Goal: Task Accomplishment & Management: Use online tool/utility

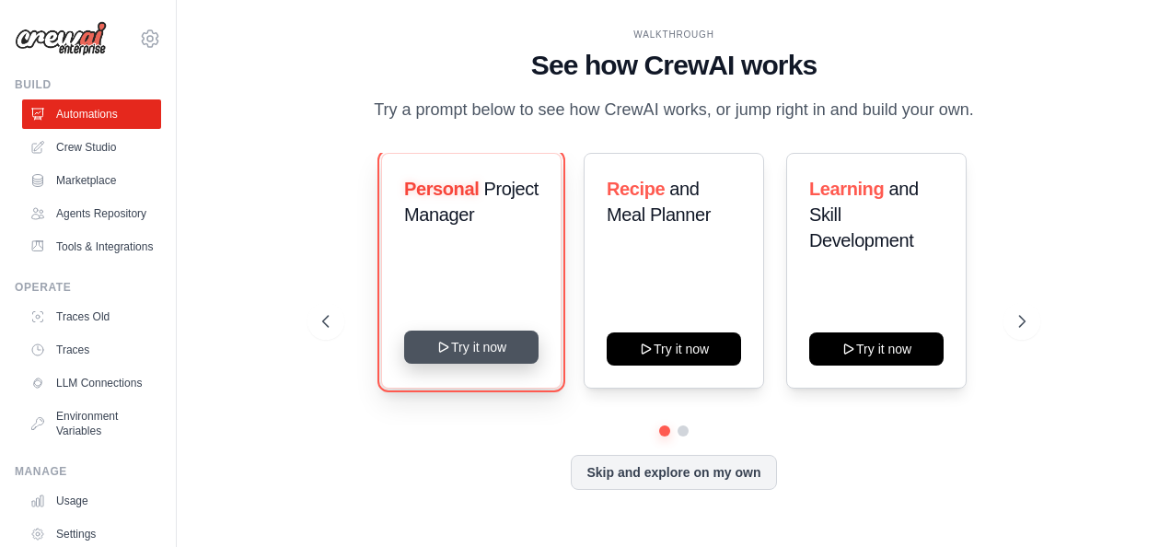
click at [431, 355] on button "Try it now" at bounding box center [471, 347] width 134 height 33
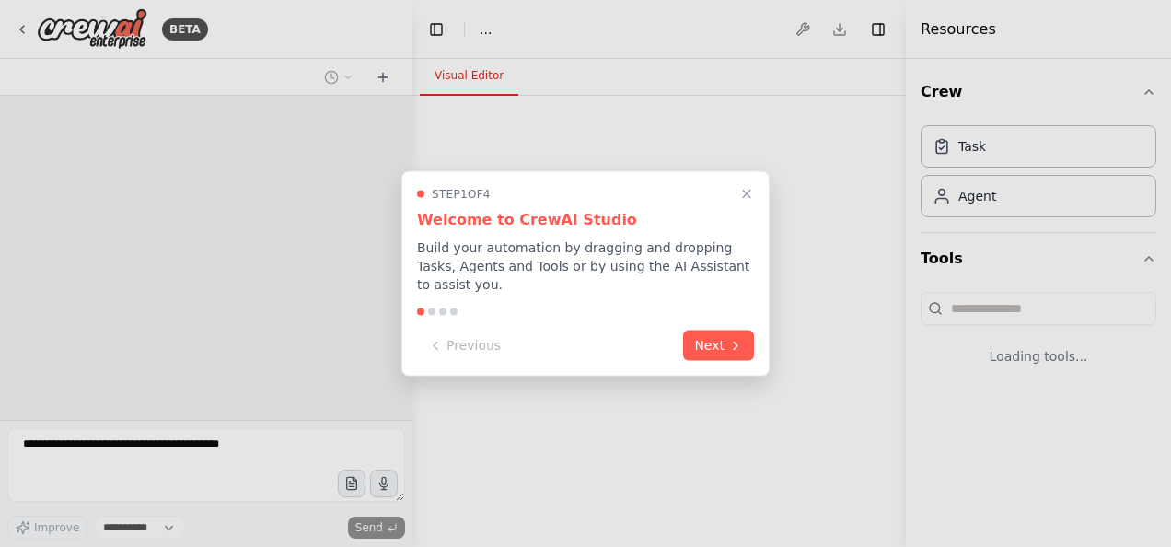
select select "****"
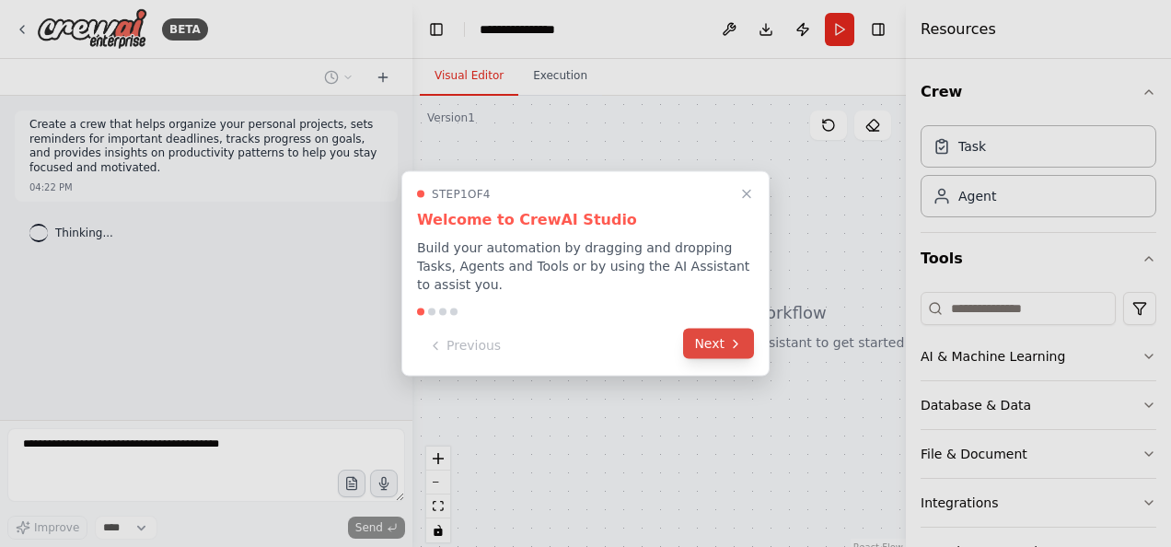
click at [714, 335] on button "Next" at bounding box center [718, 344] width 71 height 30
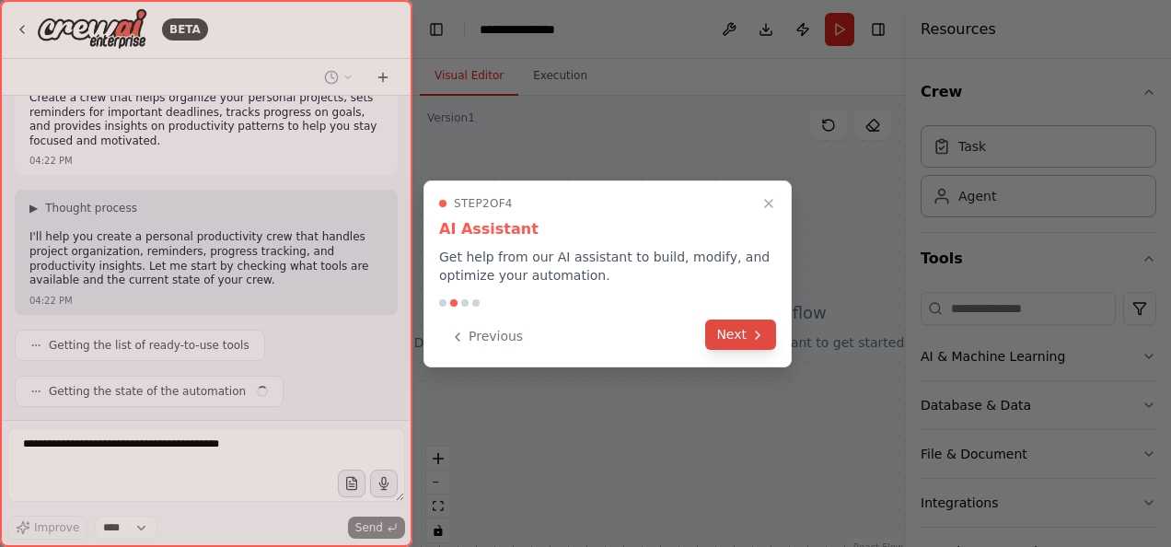
scroll to position [72, 0]
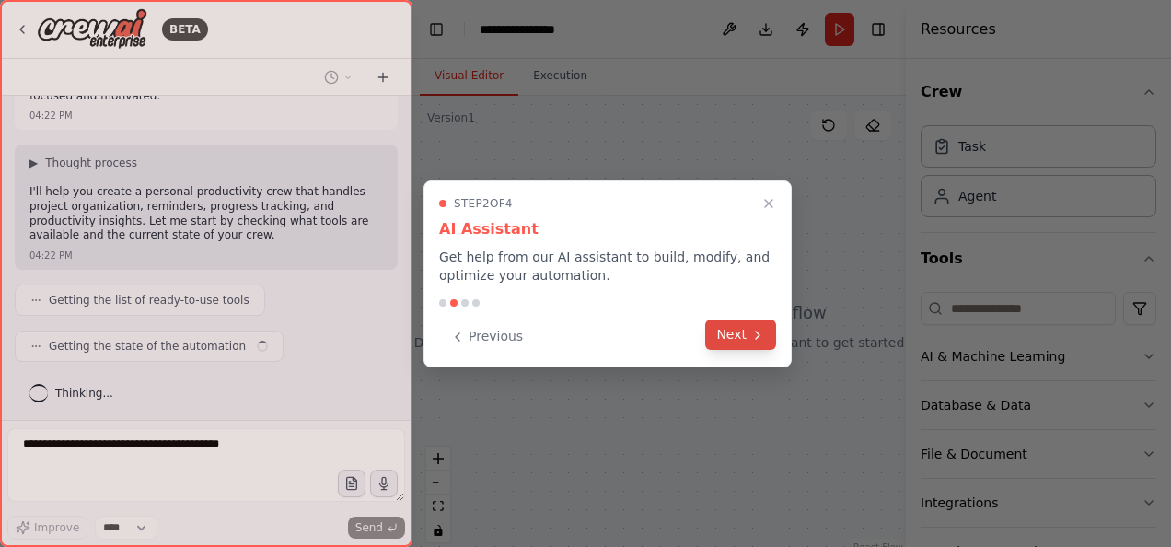
click at [737, 333] on button "Next" at bounding box center [740, 334] width 71 height 30
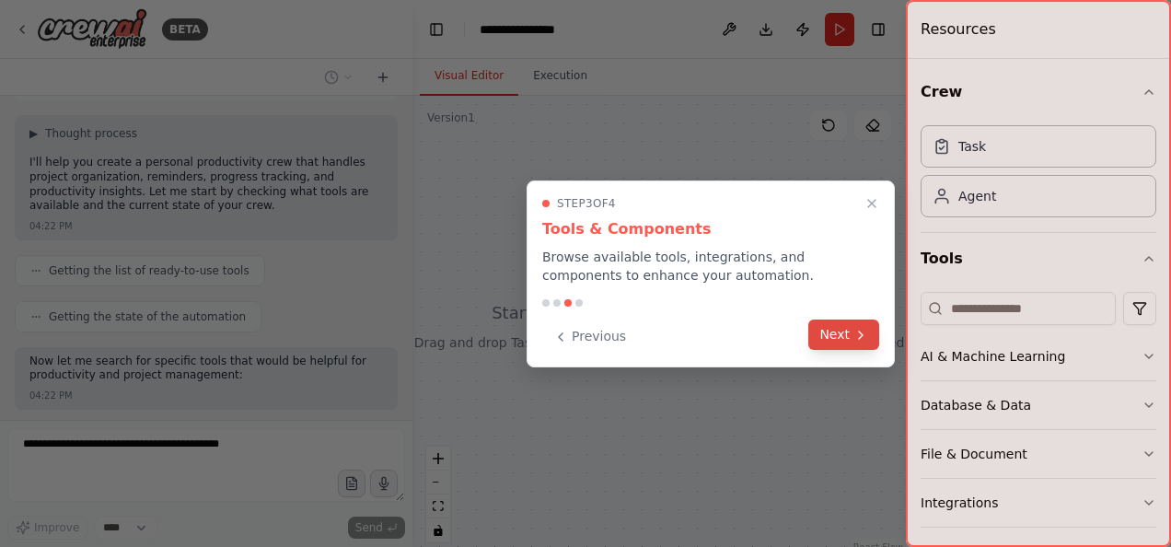
scroll to position [195, 0]
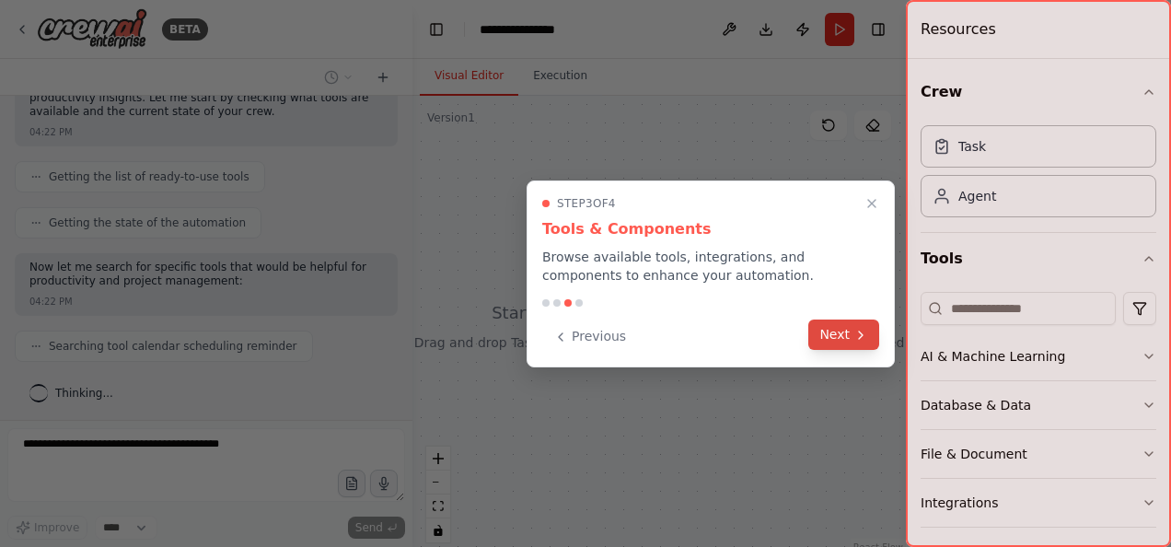
click at [845, 332] on button "Next" at bounding box center [843, 334] width 71 height 30
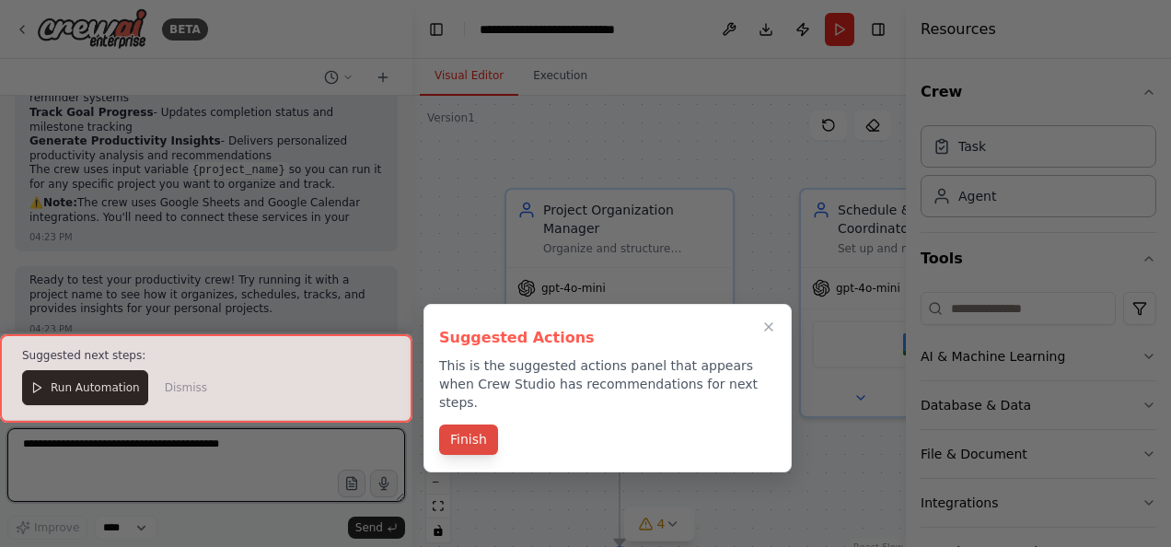
scroll to position [1534, 0]
click at [475, 424] on button "Finish" at bounding box center [468, 439] width 59 height 30
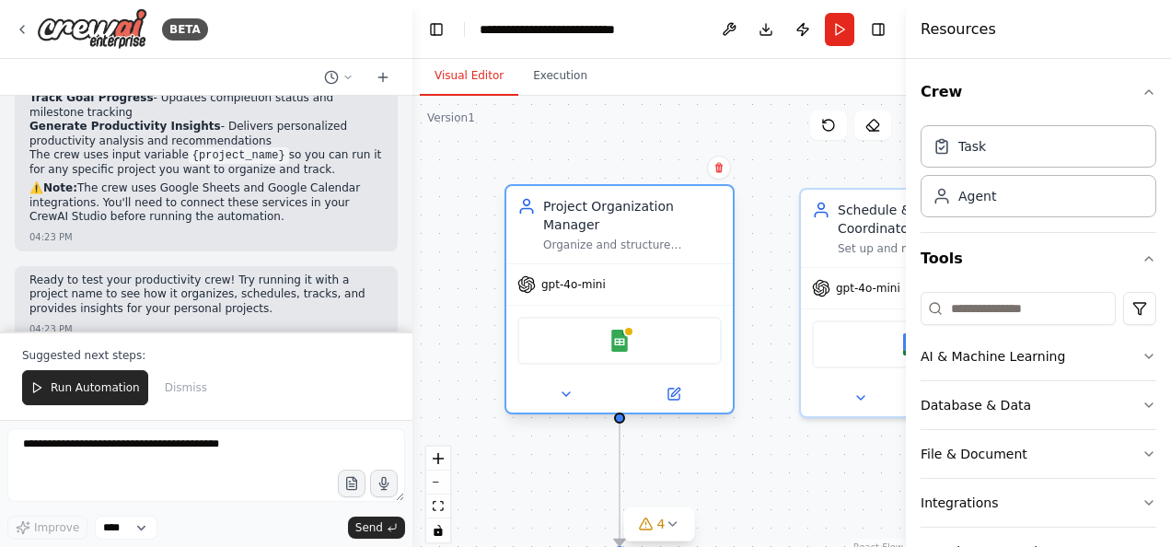
click at [621, 269] on div "gpt-4o-mini" at bounding box center [619, 284] width 226 height 41
click at [667, 517] on icon at bounding box center [672, 523] width 15 height 15
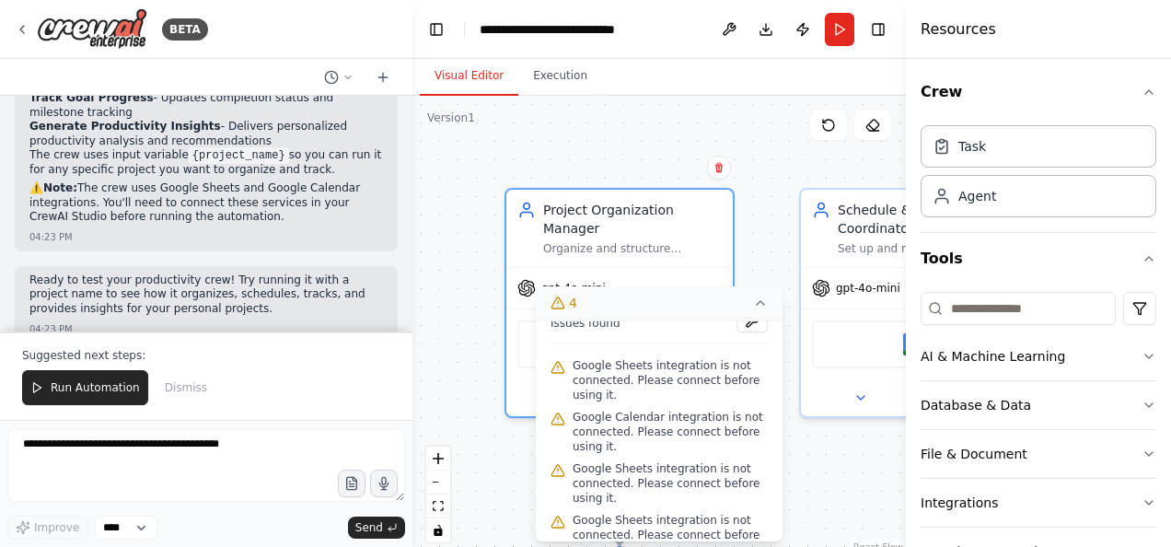
scroll to position [0, 0]
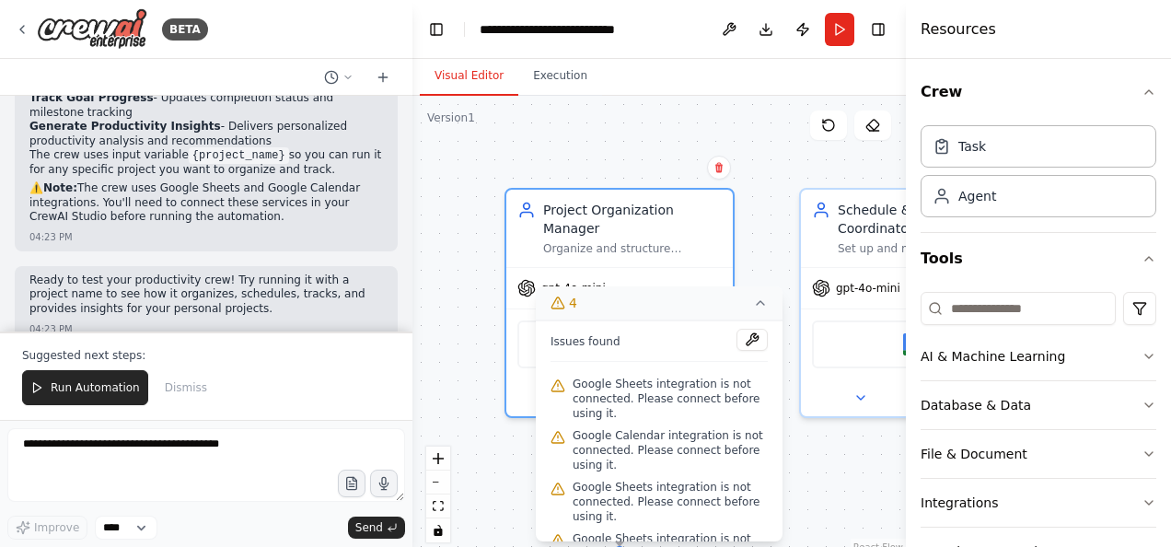
click at [587, 122] on div ".deletable-edge-delete-btn { width: 20px; height: 20px; border: 0px solid #ffff…" at bounding box center [658, 326] width 493 height 460
click at [759, 303] on icon at bounding box center [760, 303] width 7 height 4
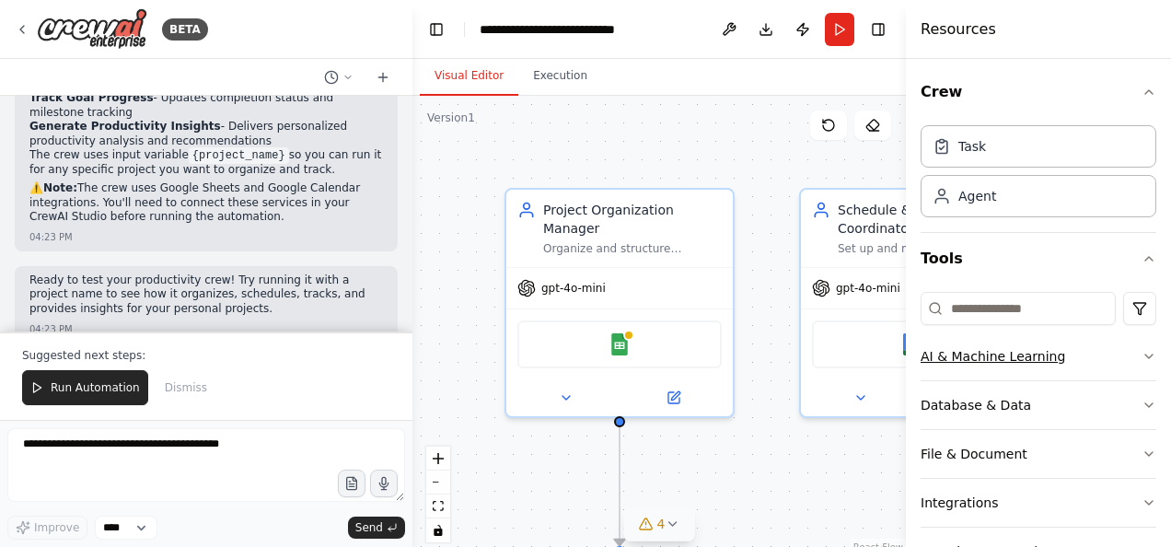
click at [1039, 357] on div "AI & Machine Learning" at bounding box center [993, 356] width 145 height 18
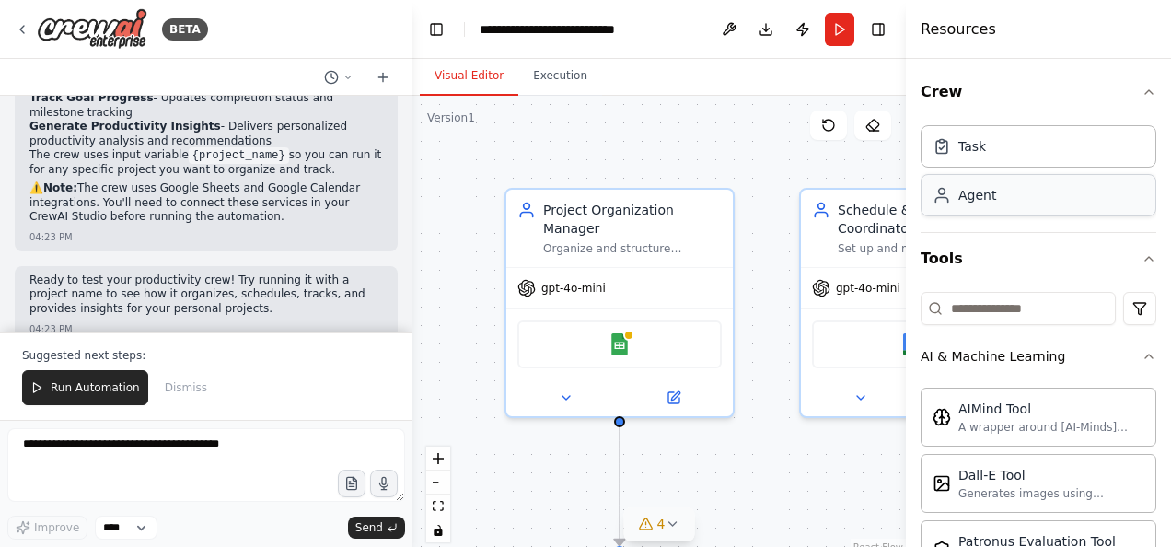
click at [996, 201] on div "Agent" at bounding box center [1039, 195] width 236 height 42
click at [1074, 208] on div "Agent" at bounding box center [1039, 195] width 236 height 42
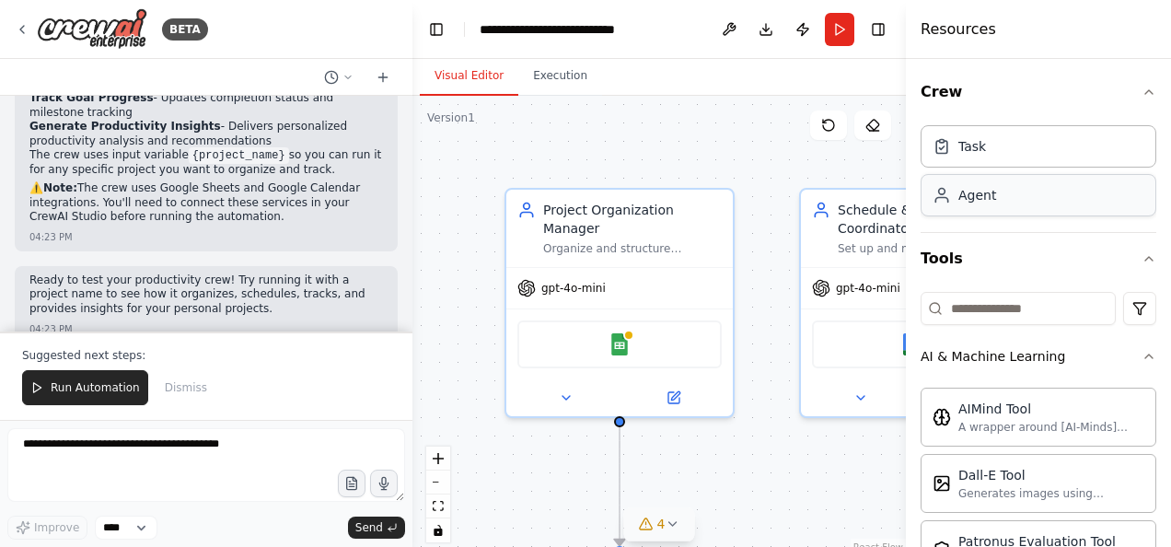
click at [1074, 208] on div "Agent" at bounding box center [1039, 195] width 236 height 42
click at [1061, 157] on div "Task" at bounding box center [1039, 145] width 236 height 42
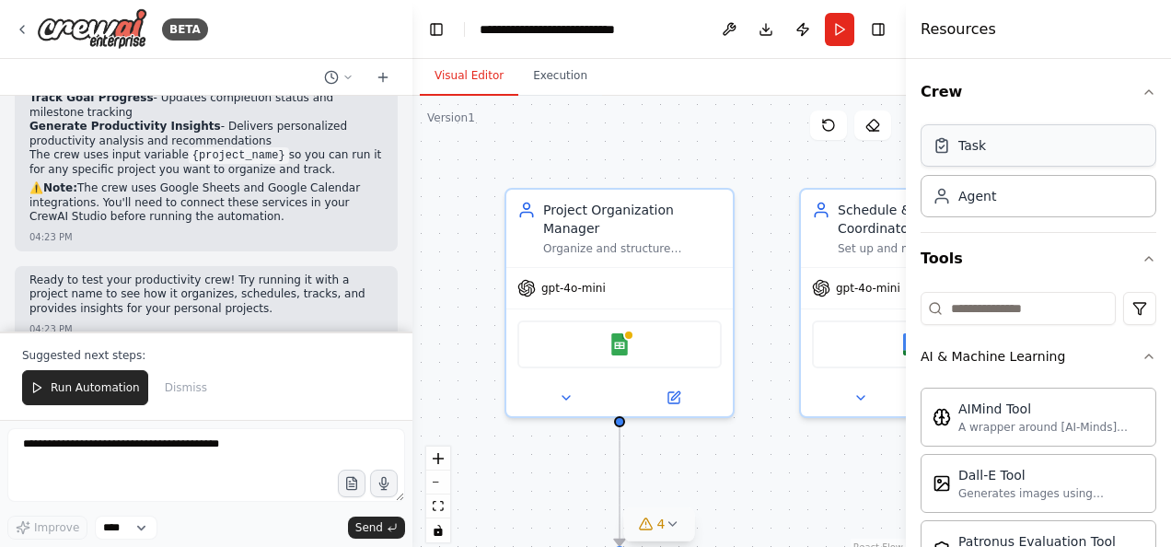
click at [1061, 157] on div "Task" at bounding box center [1039, 145] width 236 height 42
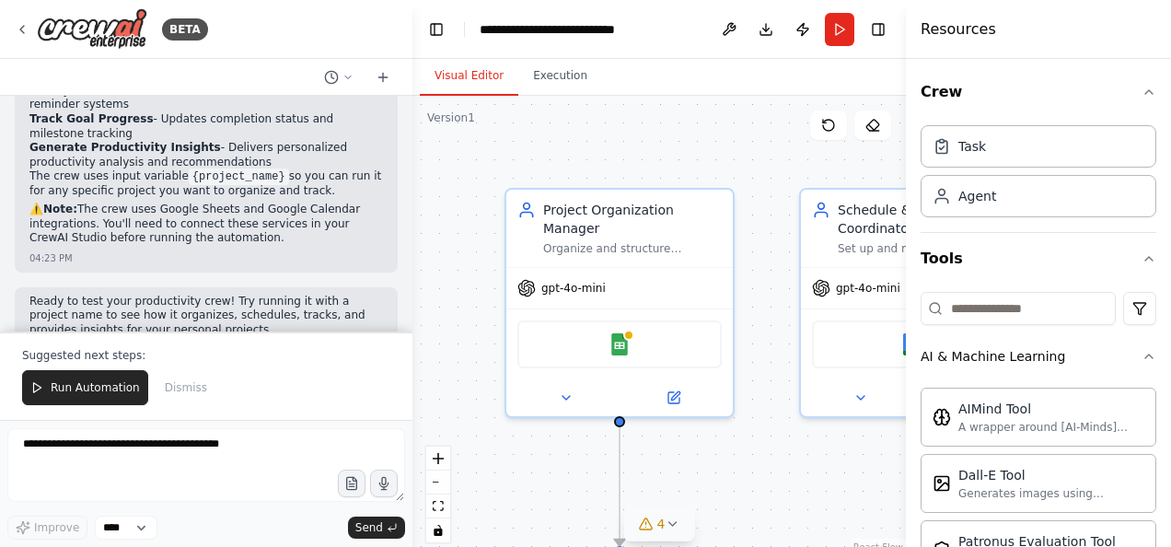
scroll to position [1534, 0]
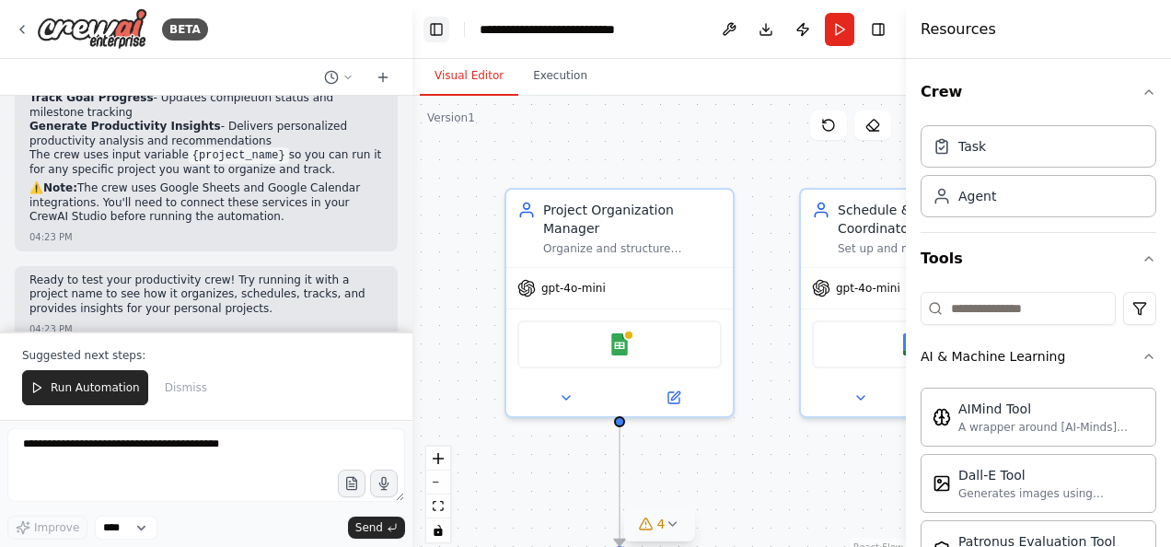
click at [439, 26] on button "Toggle Left Sidebar" at bounding box center [436, 30] width 26 height 26
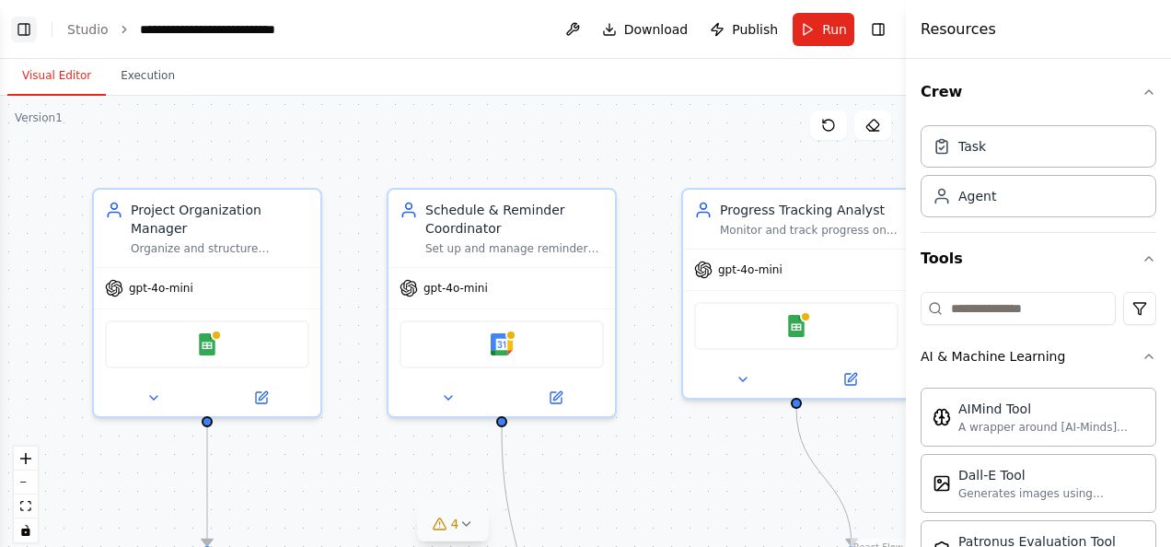
click at [19, 31] on button "Toggle Left Sidebar" at bounding box center [24, 30] width 26 height 26
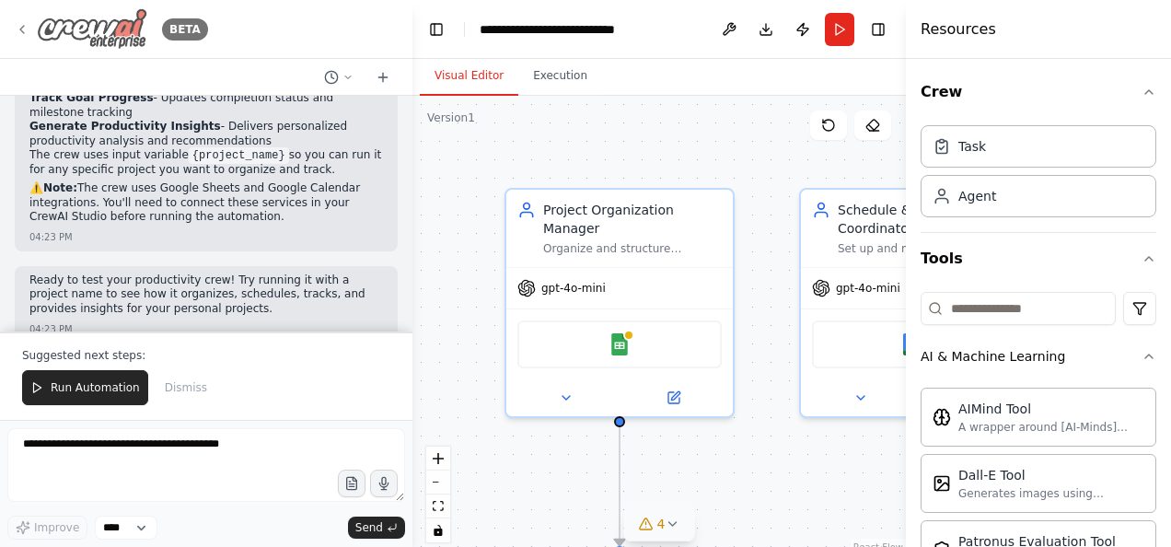
click at [20, 24] on icon at bounding box center [22, 29] width 15 height 15
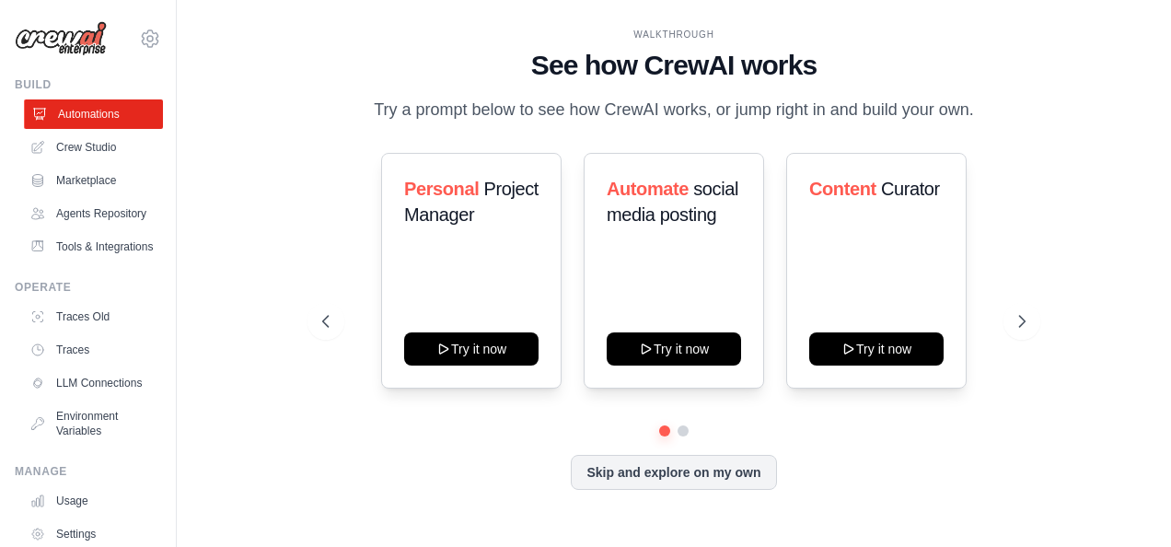
click at [94, 118] on link "Automations" at bounding box center [93, 113] width 139 height 29
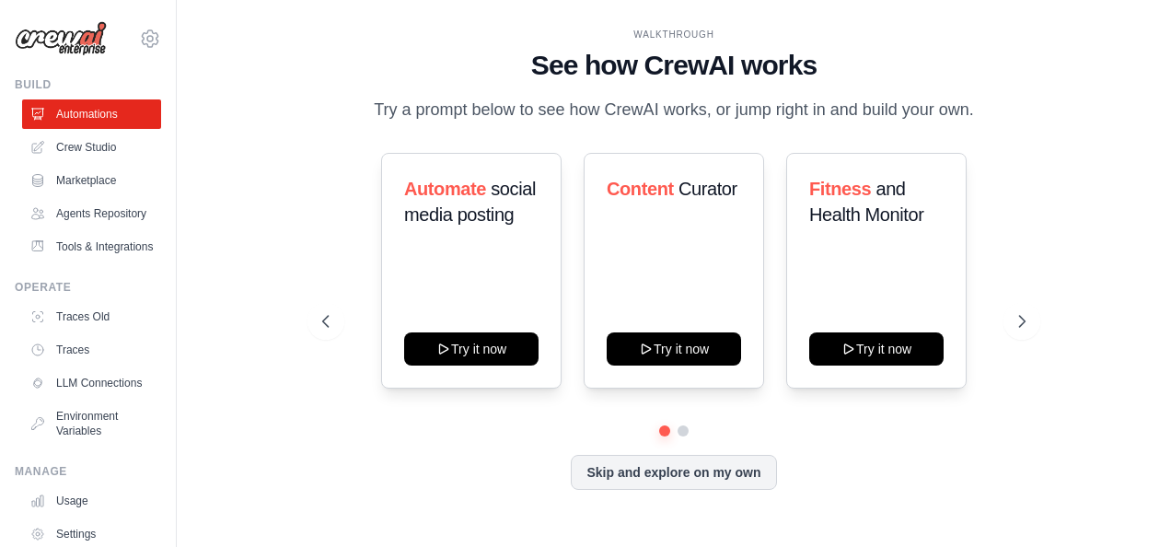
click at [86, 145] on link "Crew Studio" at bounding box center [91, 147] width 139 height 29
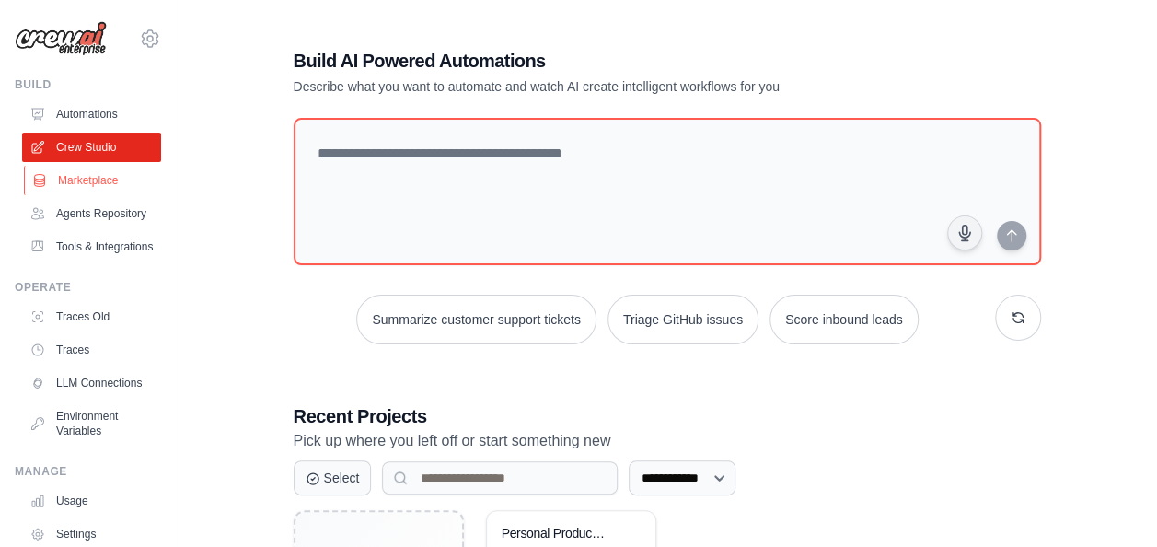
click at [115, 179] on link "Marketplace" at bounding box center [93, 180] width 139 height 29
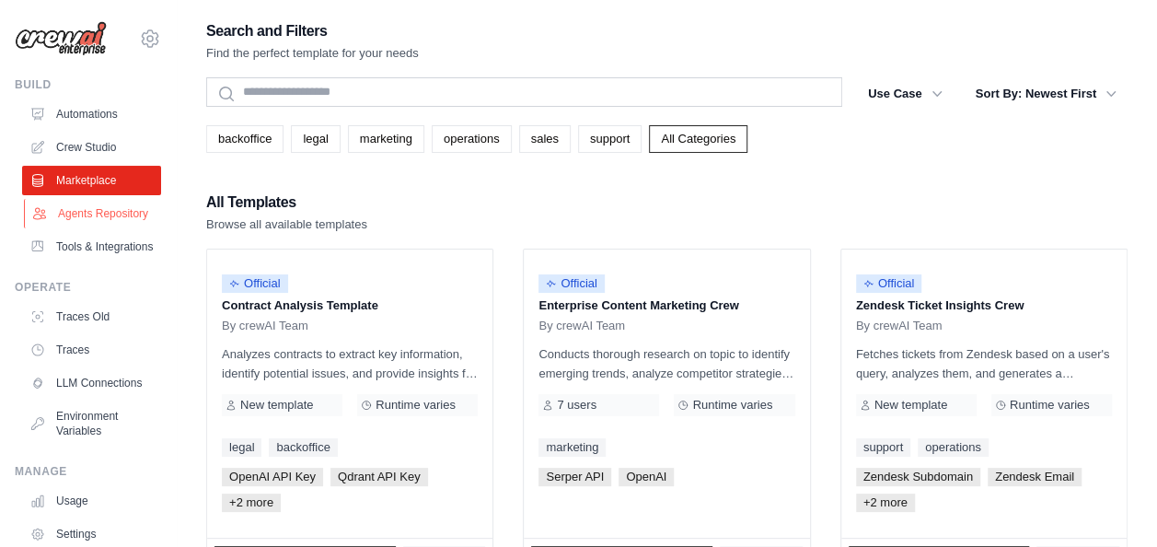
click at [82, 223] on link "Agents Repository" at bounding box center [93, 213] width 139 height 29
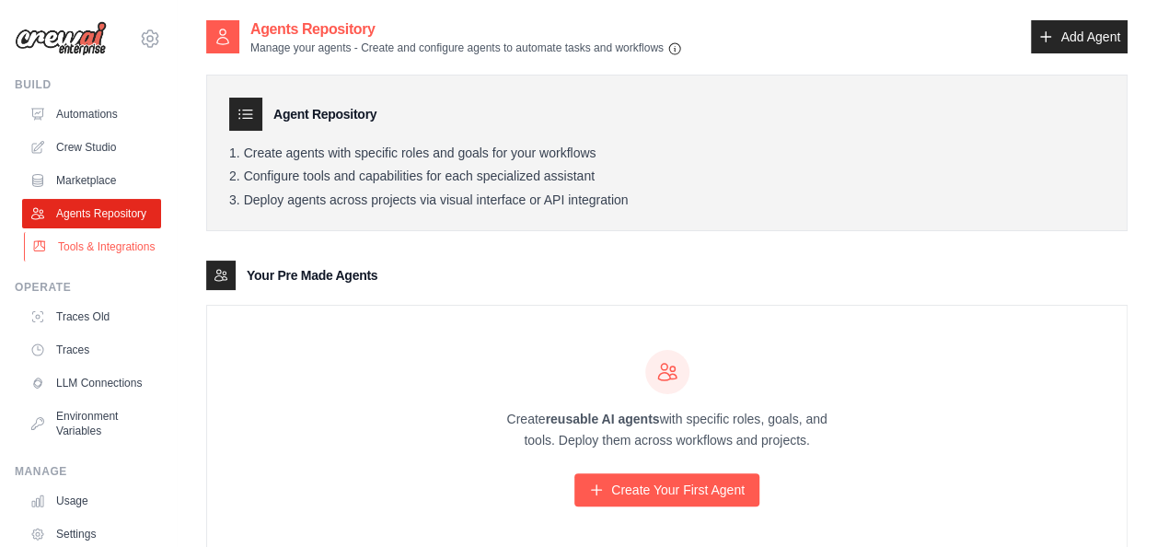
click at [65, 261] on link "Tools & Integrations" at bounding box center [93, 246] width 139 height 29
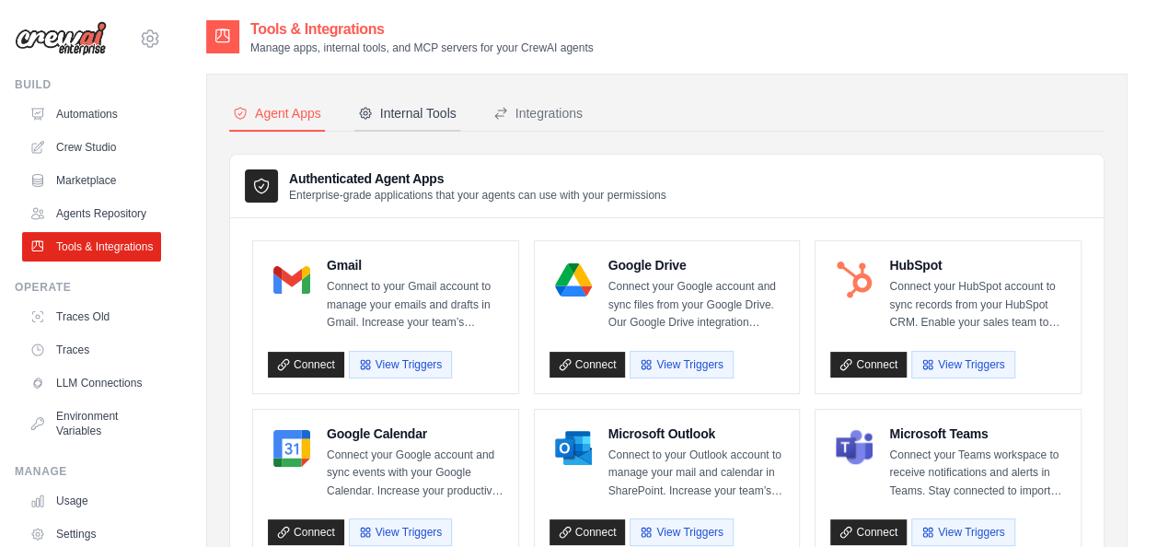
click at [401, 111] on div "Internal Tools" at bounding box center [407, 113] width 99 height 18
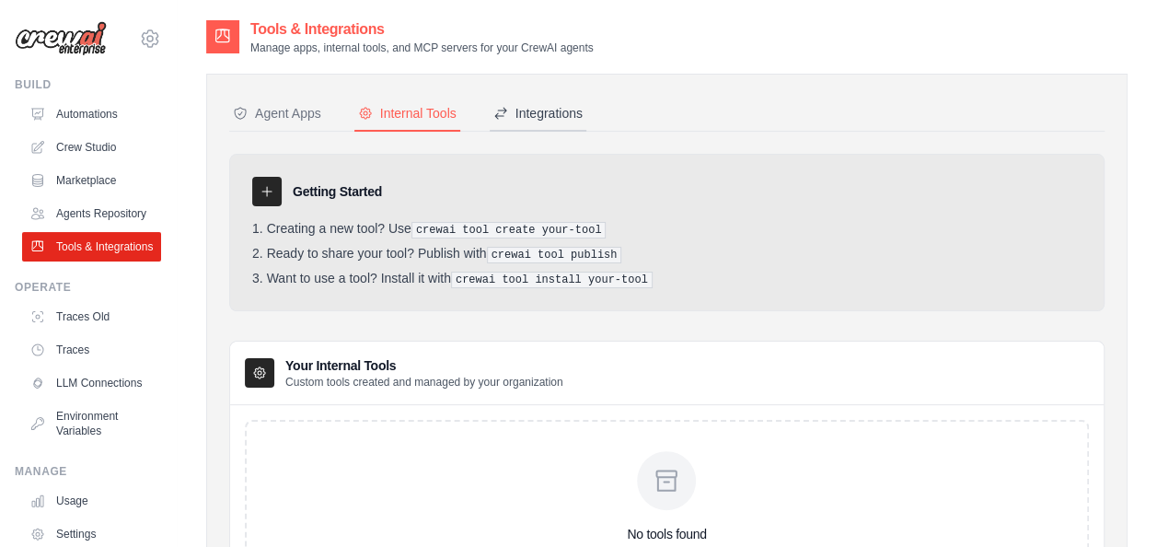
click at [549, 108] on div "Integrations" at bounding box center [537, 113] width 89 height 18
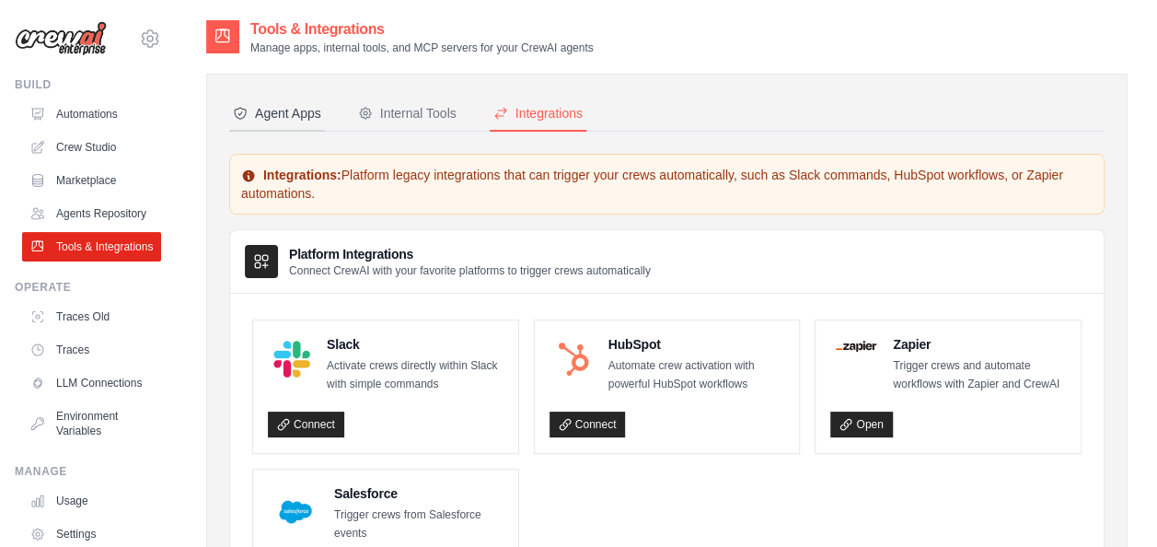
click at [276, 124] on button "Agent Apps" at bounding box center [277, 114] width 96 height 35
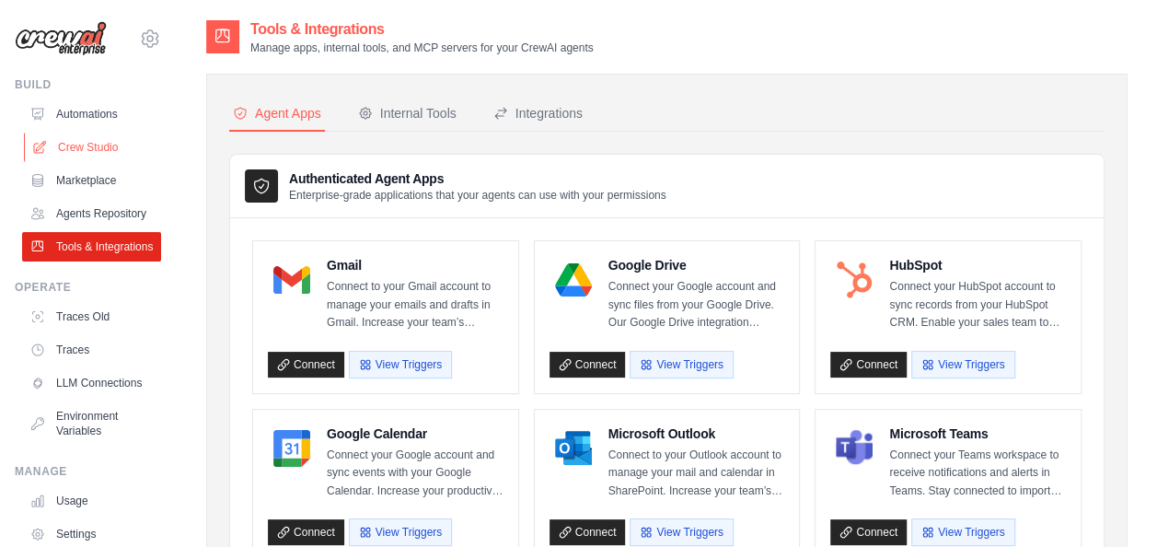
click at [68, 145] on link "Crew Studio" at bounding box center [93, 147] width 139 height 29
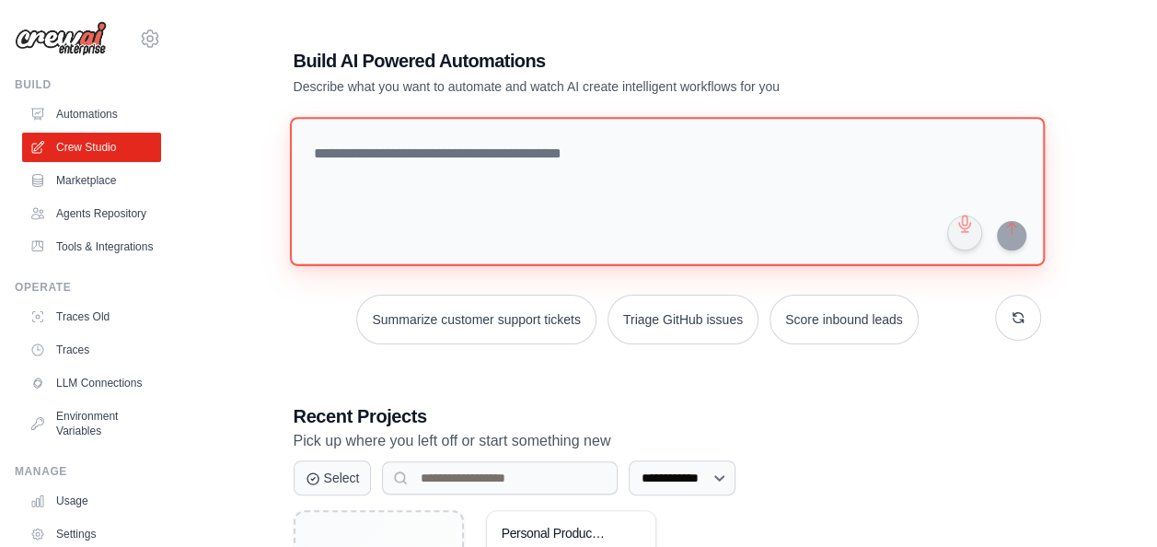
click at [611, 151] on textarea at bounding box center [666, 191] width 755 height 149
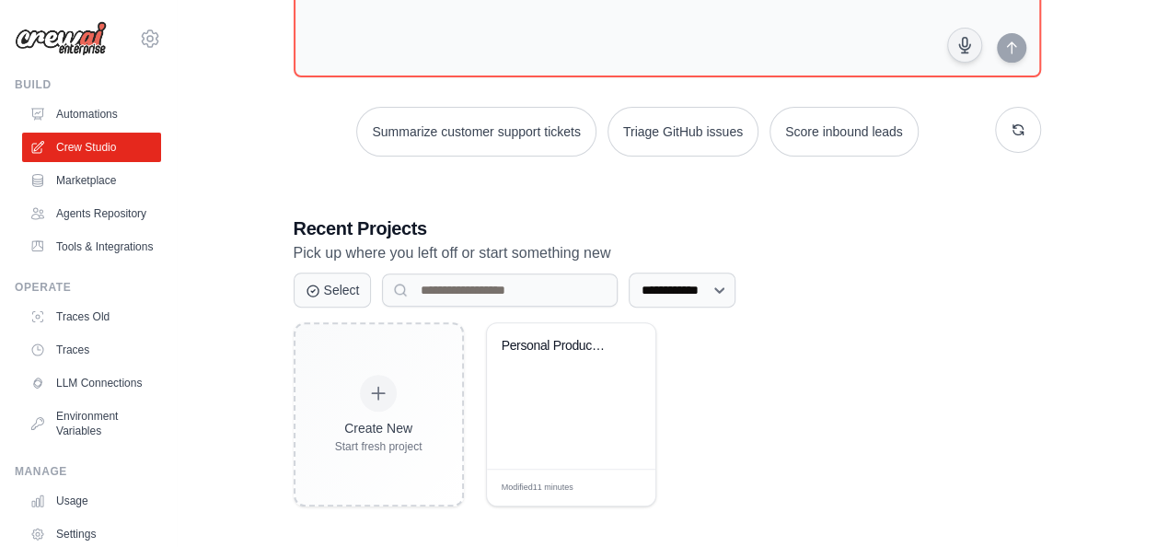
scroll to position [193, 0]
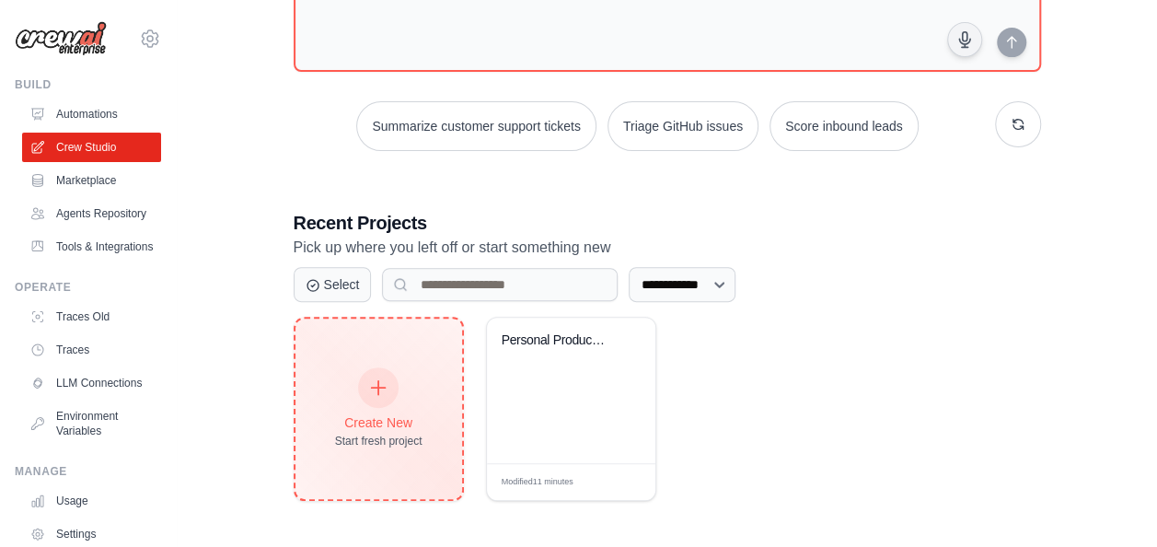
click at [368, 393] on icon at bounding box center [378, 387] width 20 height 20
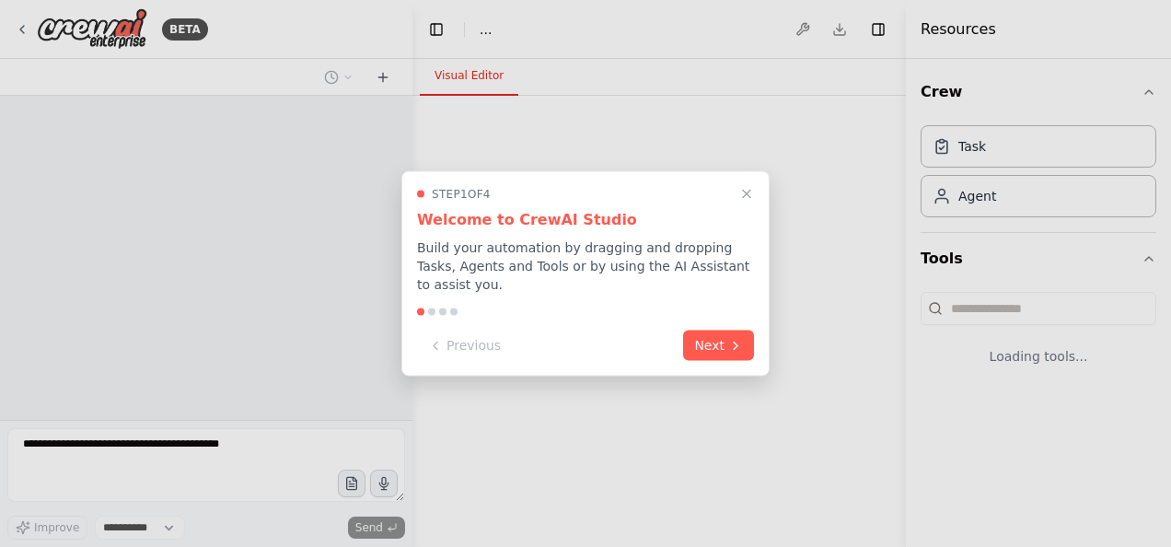
select select "****"
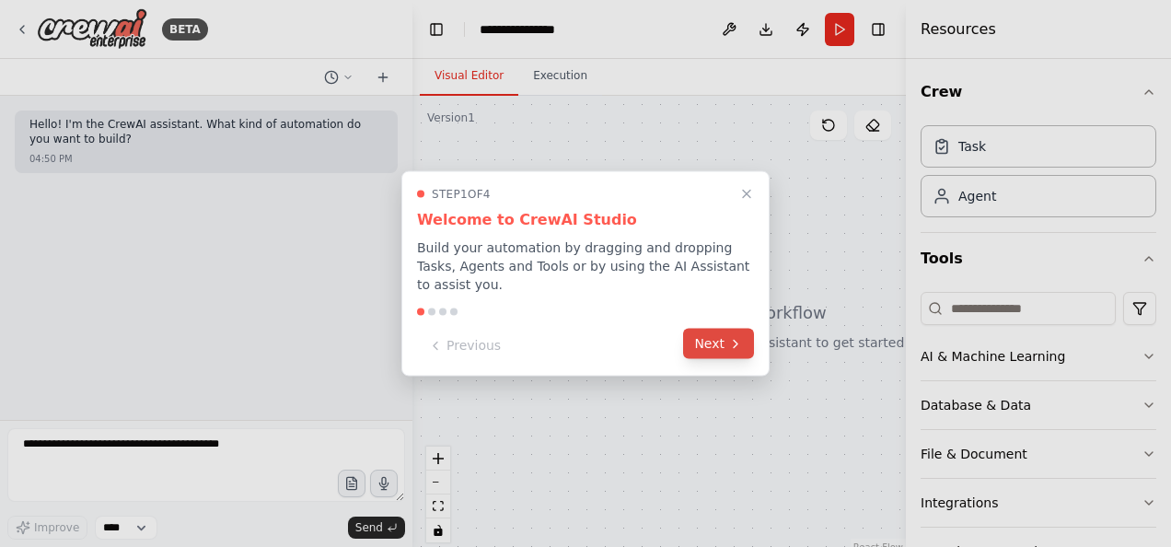
click at [710, 329] on button "Next" at bounding box center [718, 344] width 71 height 30
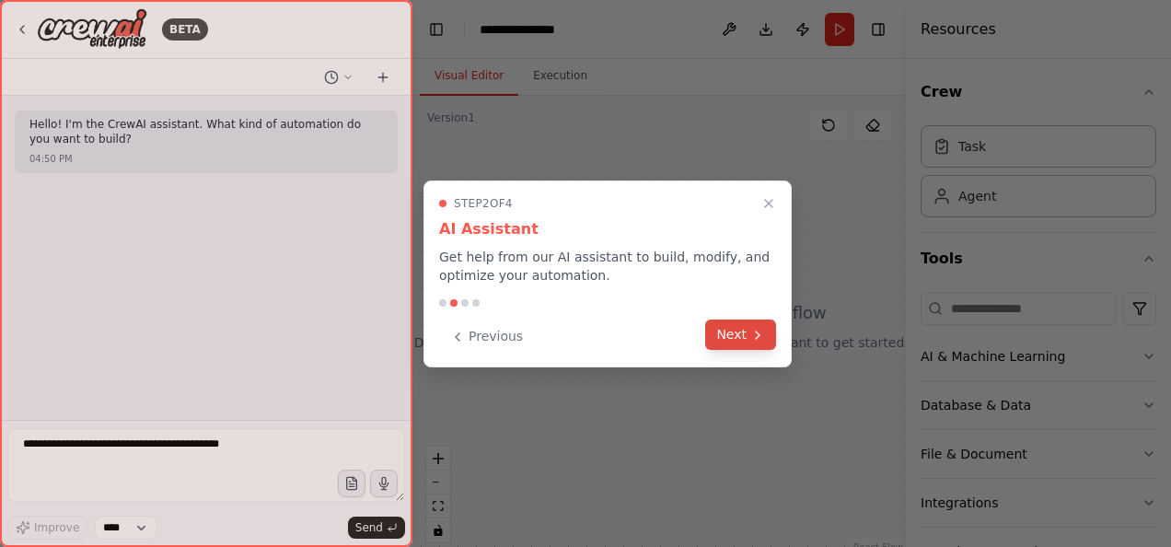
click at [757, 339] on icon at bounding box center [757, 335] width 15 height 15
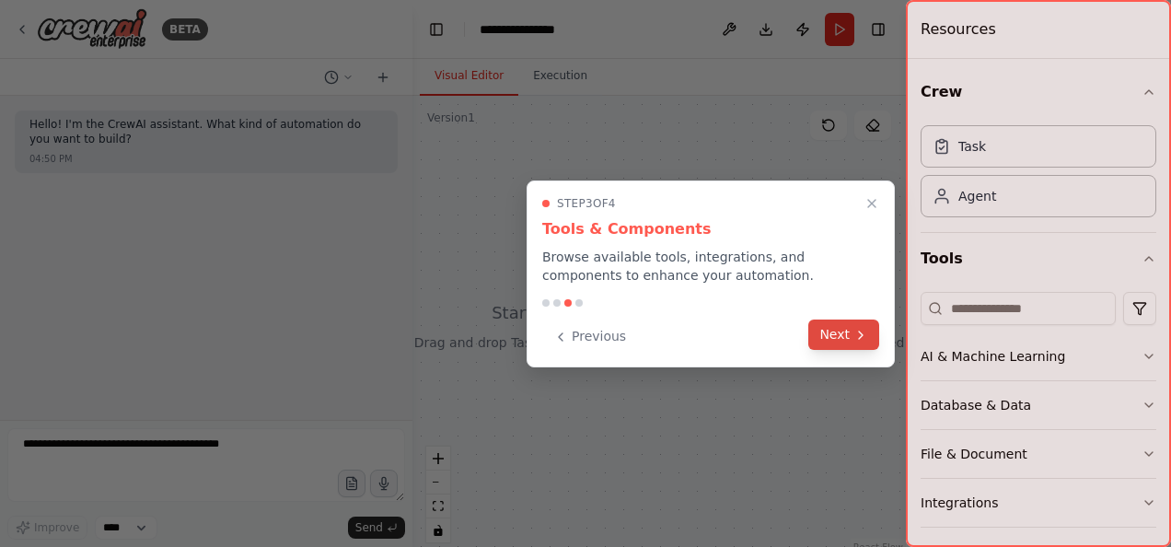
click at [838, 333] on button "Next" at bounding box center [843, 334] width 71 height 30
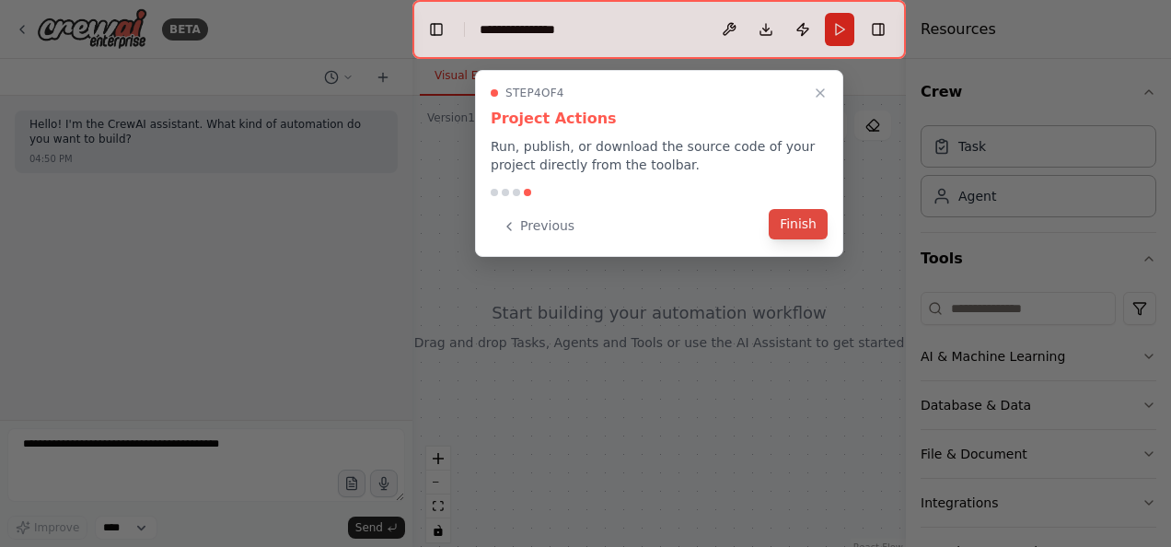
click at [806, 225] on button "Finish" at bounding box center [798, 224] width 59 height 30
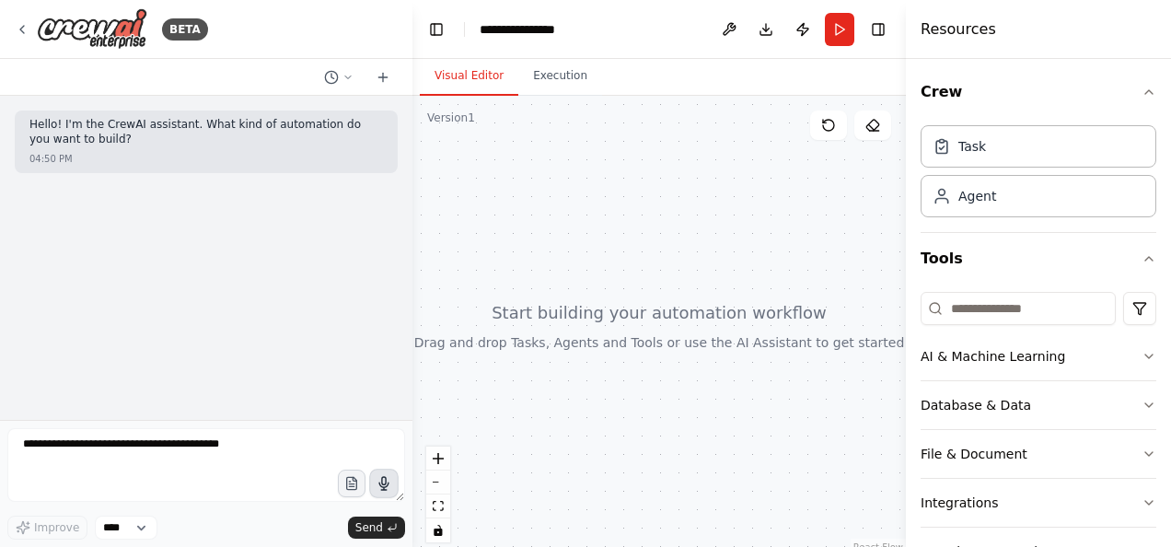
click at [390, 484] on icon "button" at bounding box center [385, 484] width 16 height 16
click at [376, 479] on button "button" at bounding box center [383, 483] width 29 height 29
click at [357, 489] on icon "button" at bounding box center [351, 484] width 16 height 16
click at [389, 479] on icon "button" at bounding box center [384, 483] width 21 height 21
click at [386, 484] on circle "button" at bounding box center [384, 483] width 5 height 5
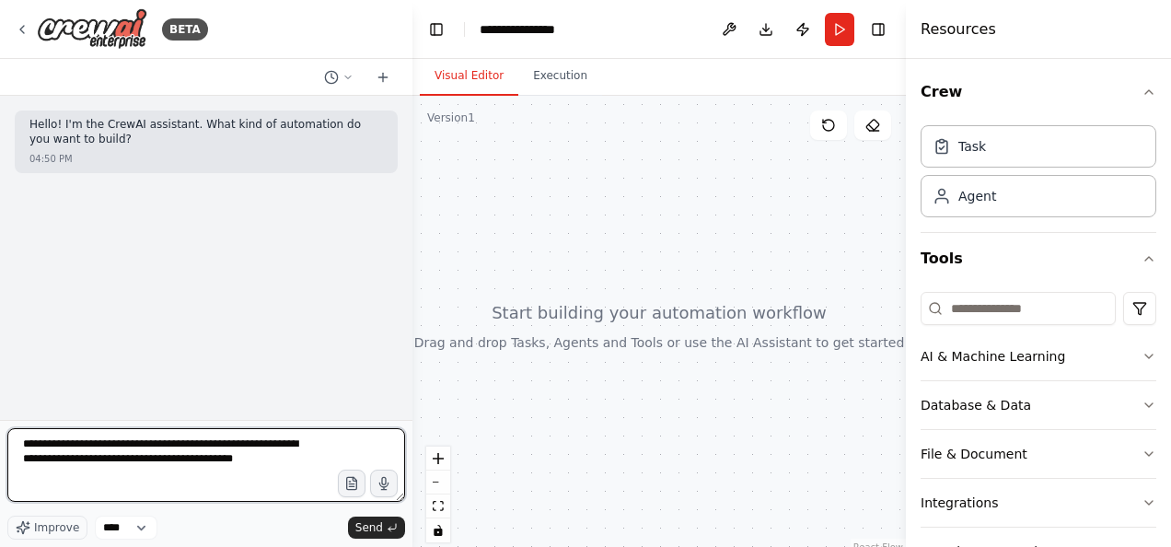
type textarea "**********"
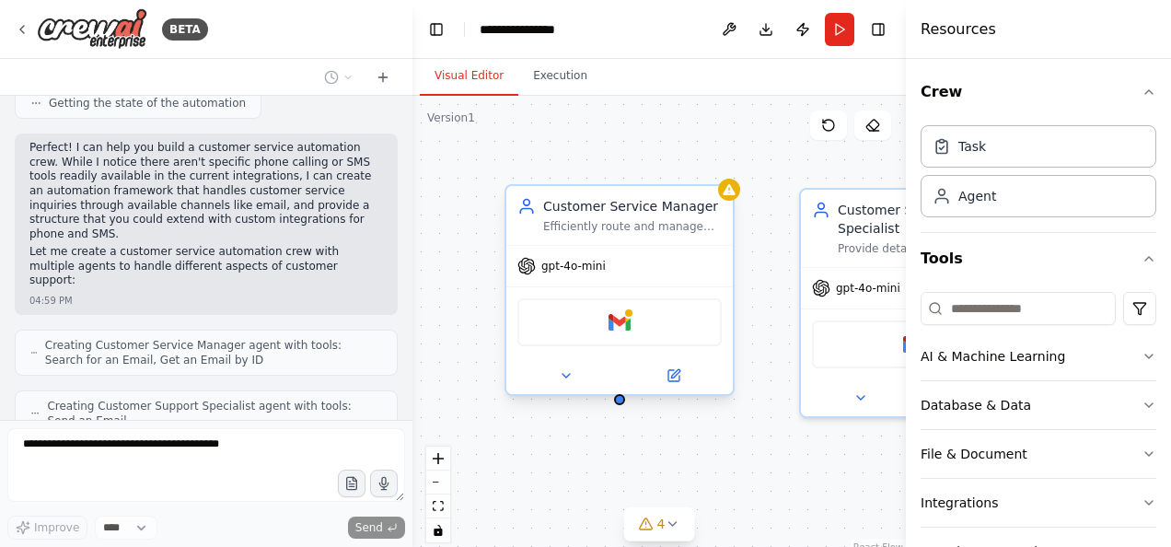
scroll to position [762, 0]
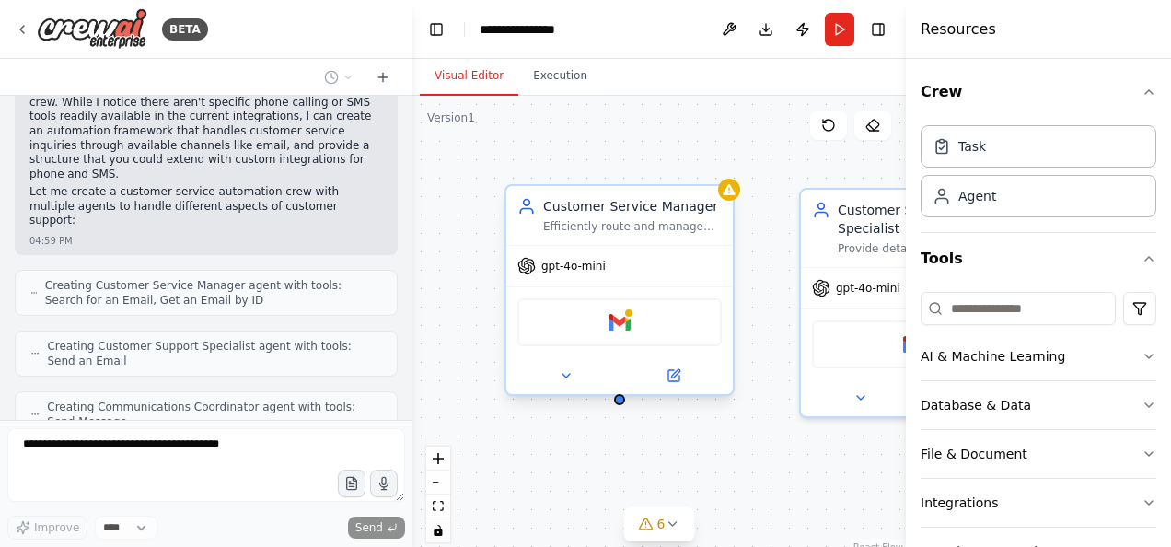
click at [650, 322] on div "Gmail" at bounding box center [619, 322] width 204 height 48
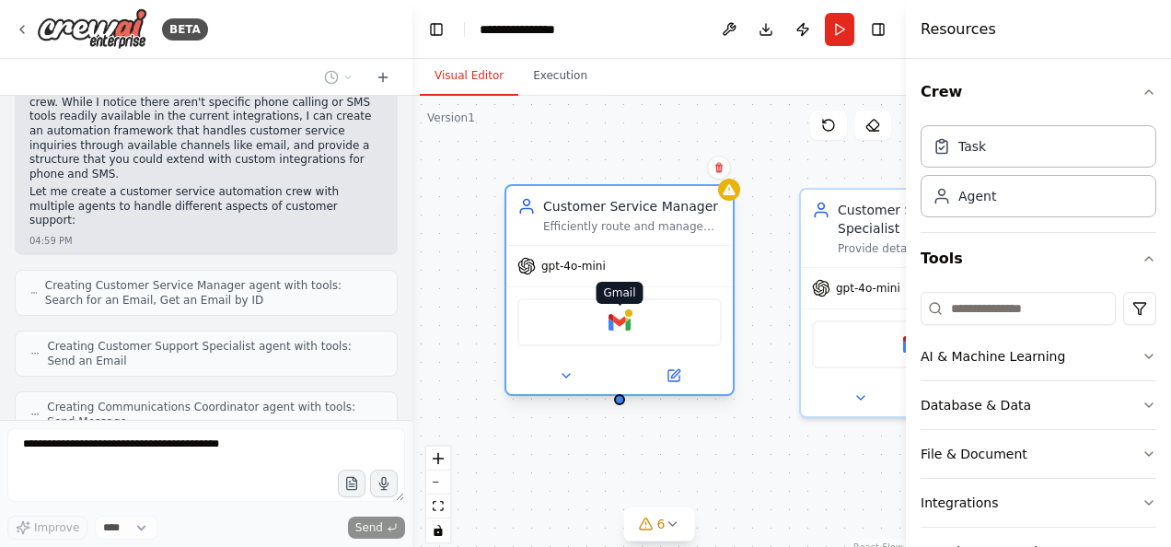
click at [615, 323] on img at bounding box center [620, 322] width 22 height 22
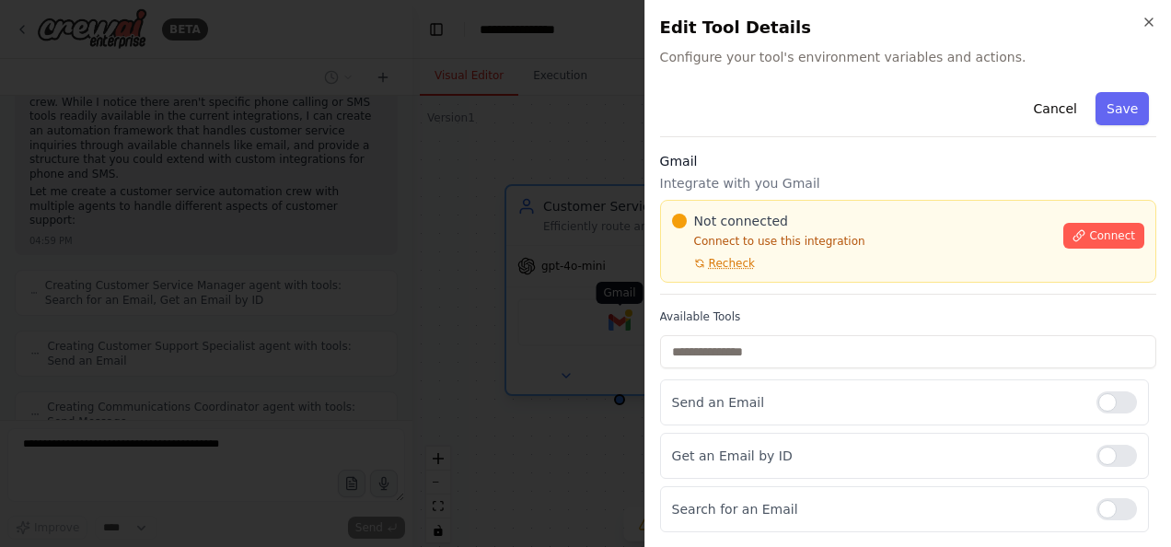
scroll to position [871, 0]
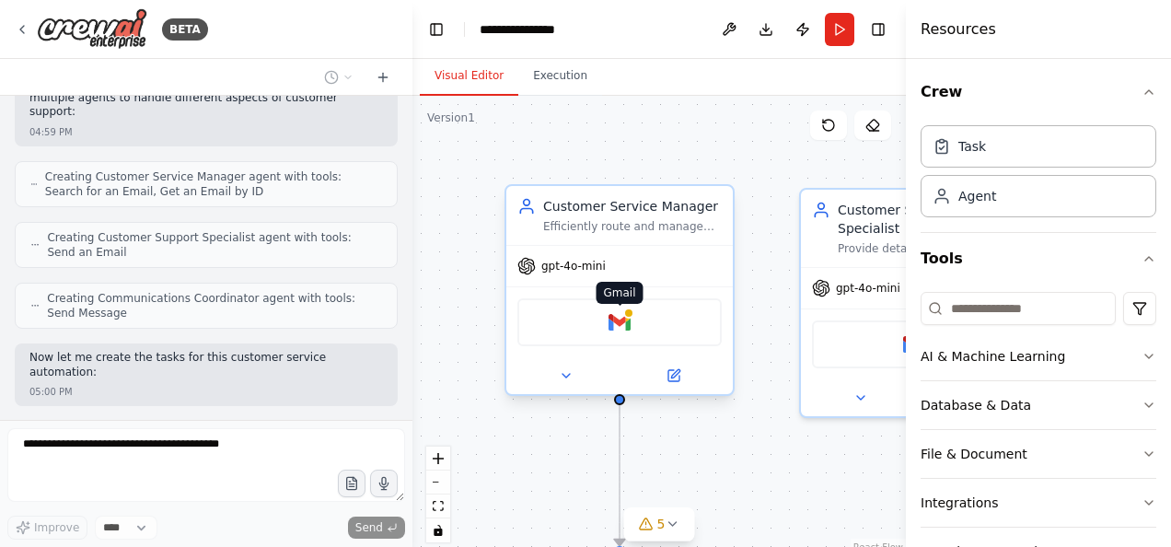
click at [615, 323] on img at bounding box center [620, 322] width 22 height 22
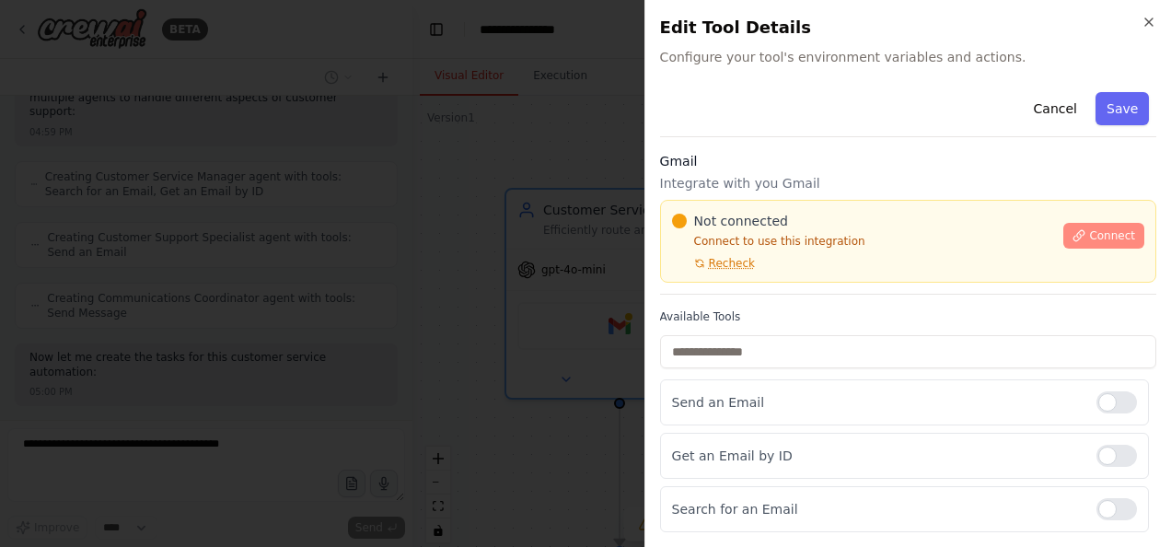
scroll to position [917, 0]
click at [1089, 239] on span "Connect" at bounding box center [1112, 235] width 46 height 15
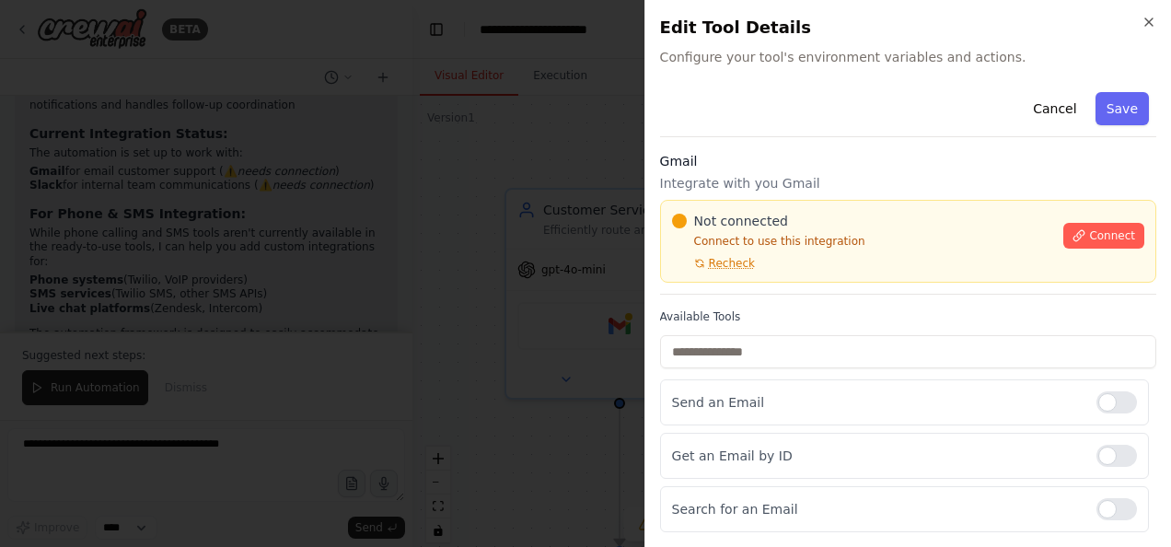
scroll to position [1781, 0]
click at [729, 259] on span "Recheck" at bounding box center [732, 263] width 46 height 15
click at [1074, 238] on icon at bounding box center [1079, 235] width 13 height 13
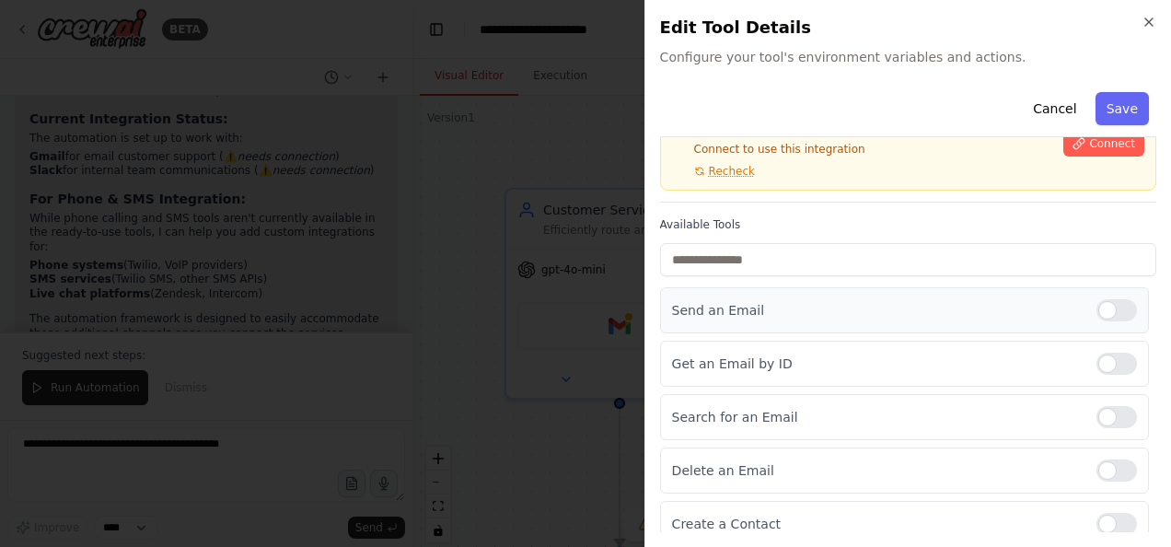
scroll to position [184, 0]
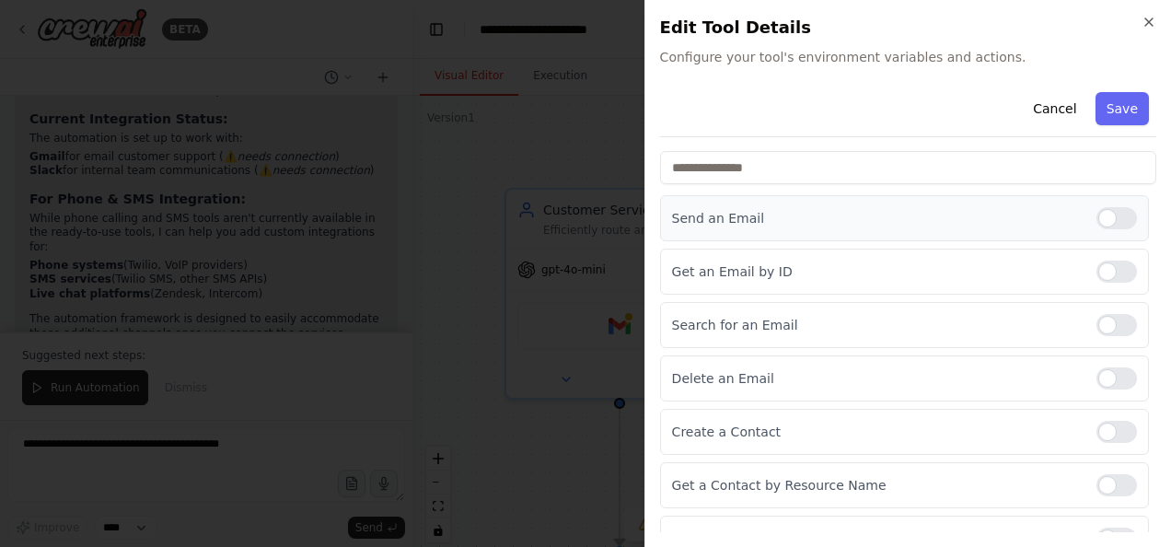
click at [1096, 210] on div at bounding box center [1116, 218] width 41 height 22
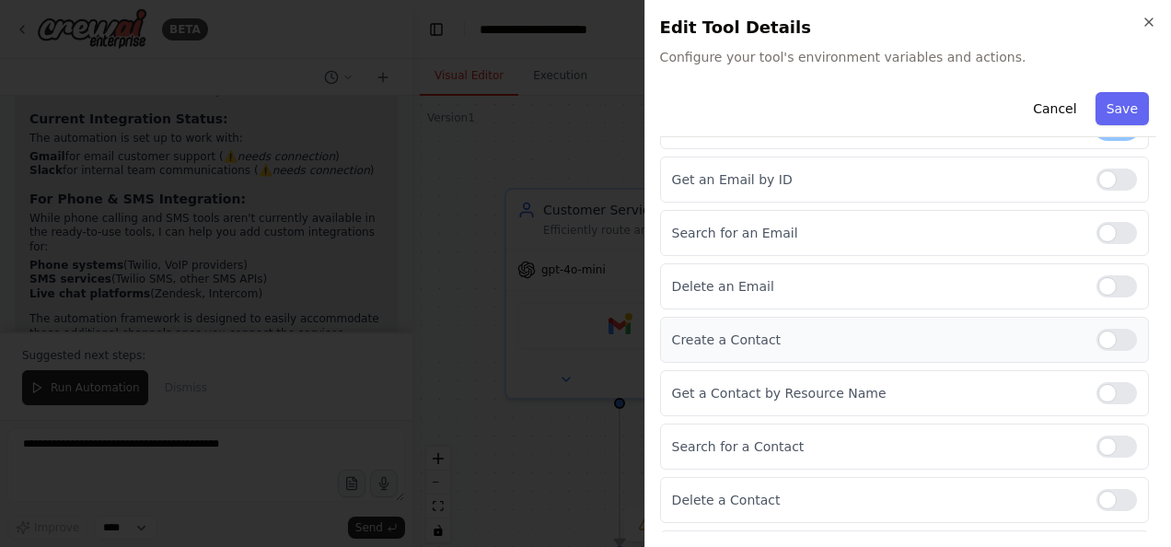
scroll to position [313, 0]
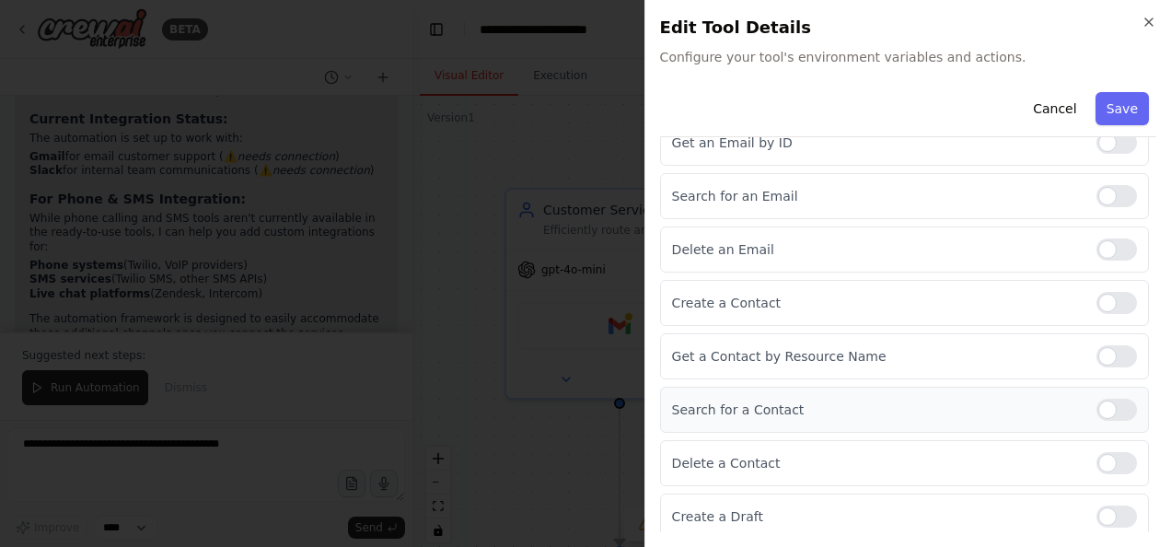
click at [1096, 399] on div at bounding box center [1116, 410] width 41 height 22
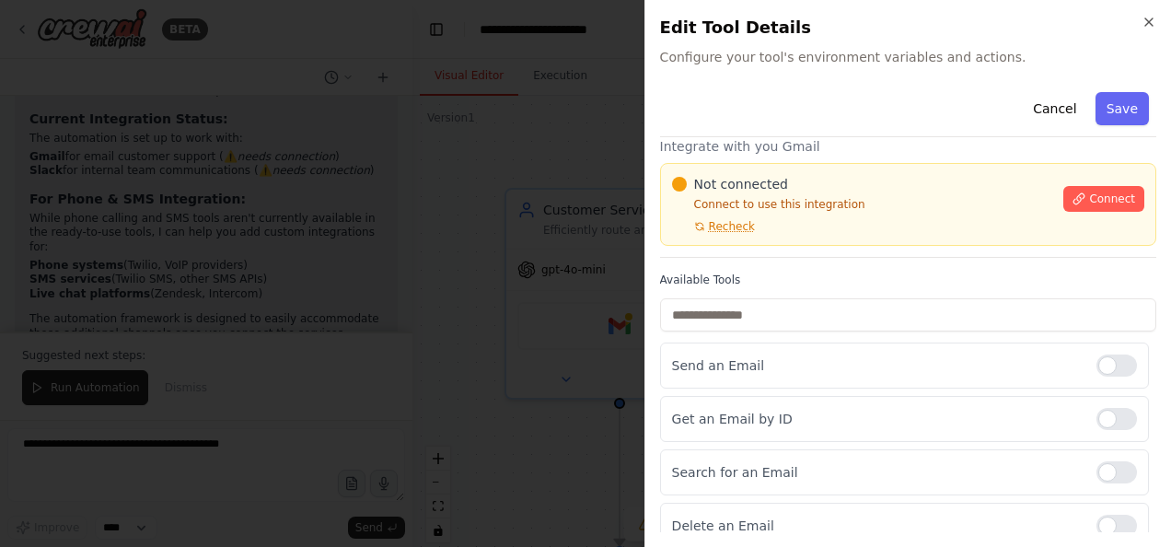
scroll to position [0, 0]
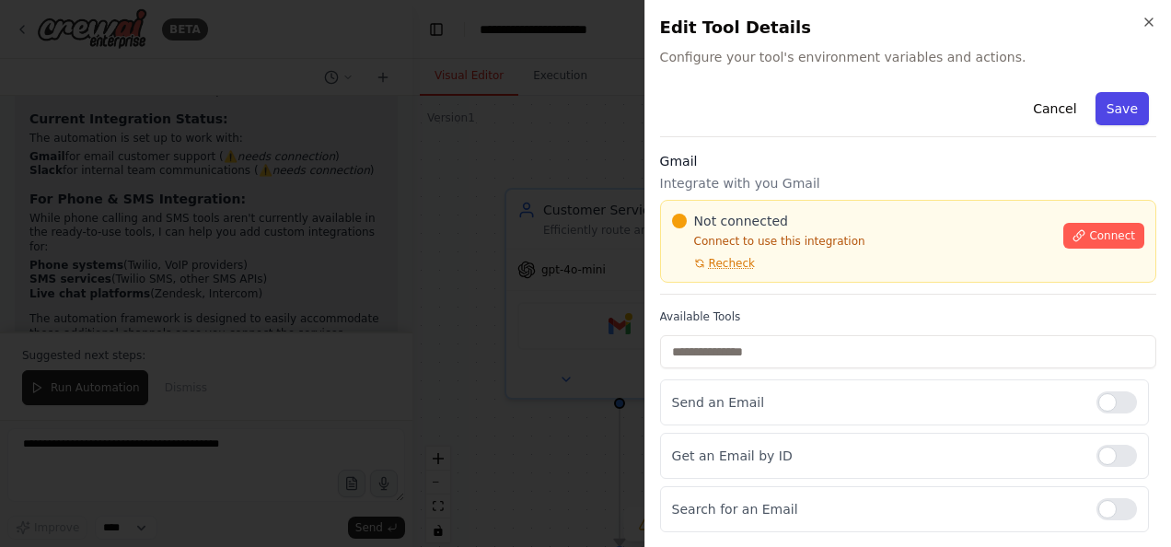
click at [1096, 108] on button "Save" at bounding box center [1122, 108] width 53 height 33
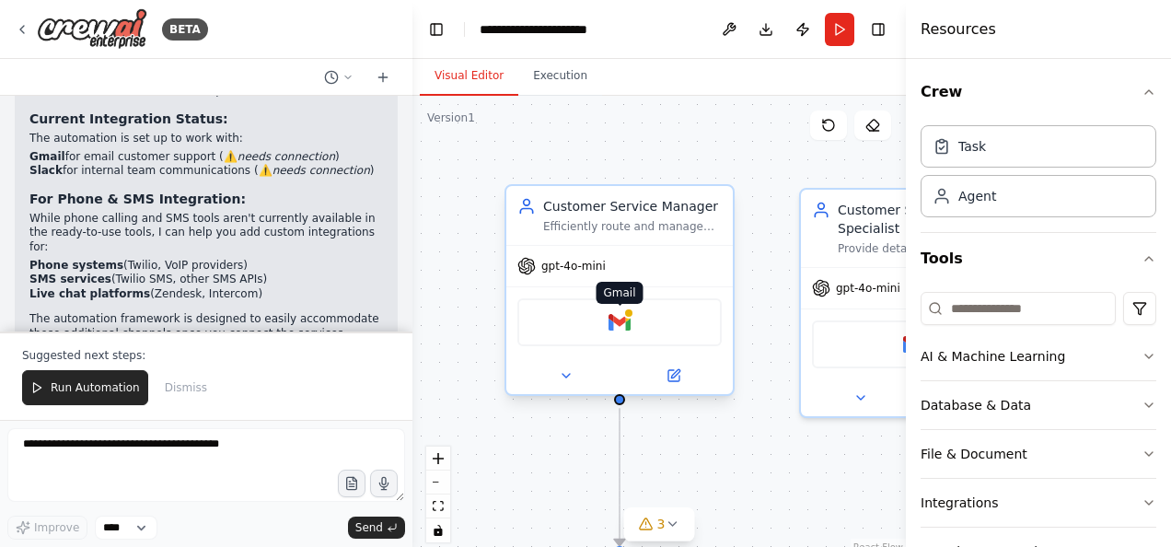
click at [619, 331] on img at bounding box center [620, 322] width 22 height 22
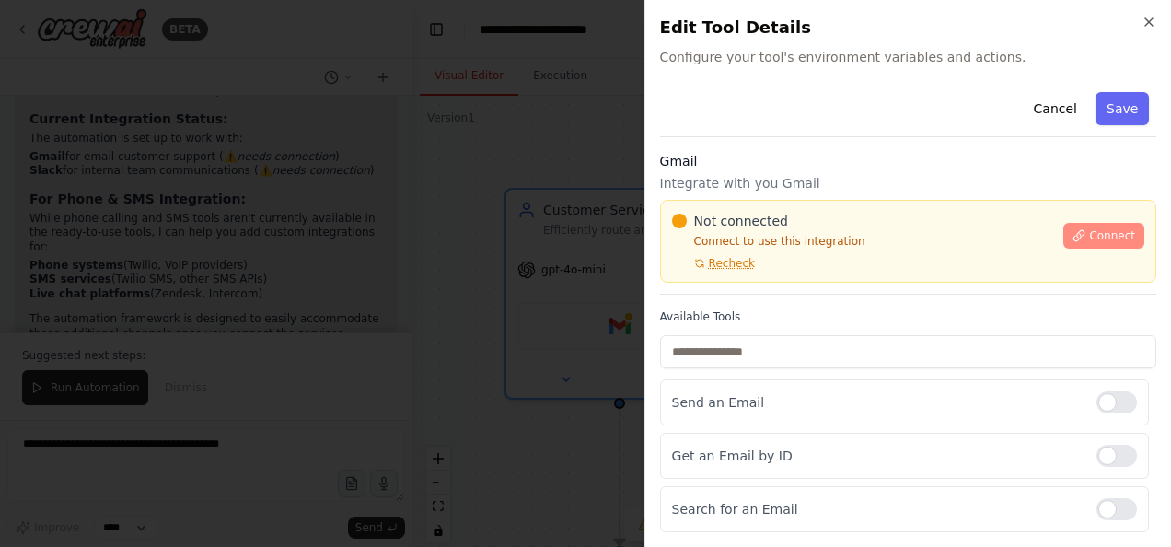
click at [1089, 228] on span "Connect" at bounding box center [1112, 235] width 46 height 15
click at [1149, 17] on icon "button" at bounding box center [1149, 22] width 15 height 15
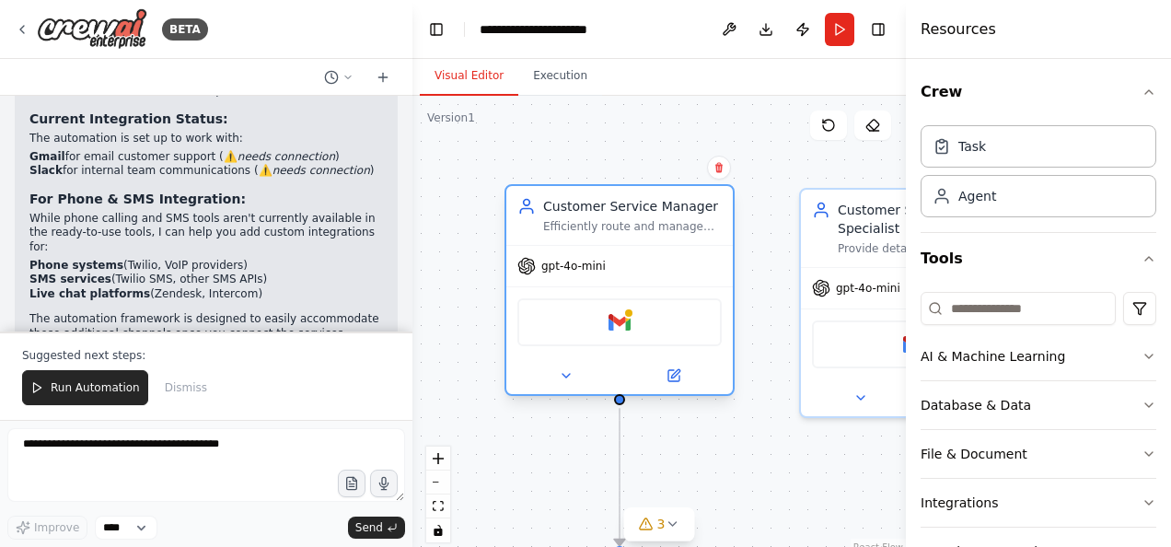
click at [597, 268] on span "gpt-4o-mini" at bounding box center [573, 266] width 64 height 15
click at [597, 267] on span "gpt-4o-mini" at bounding box center [573, 266] width 64 height 15
click at [573, 271] on span "gpt-4o-mini" at bounding box center [573, 266] width 64 height 15
click at [523, 272] on icon at bounding box center [526, 266] width 17 height 17
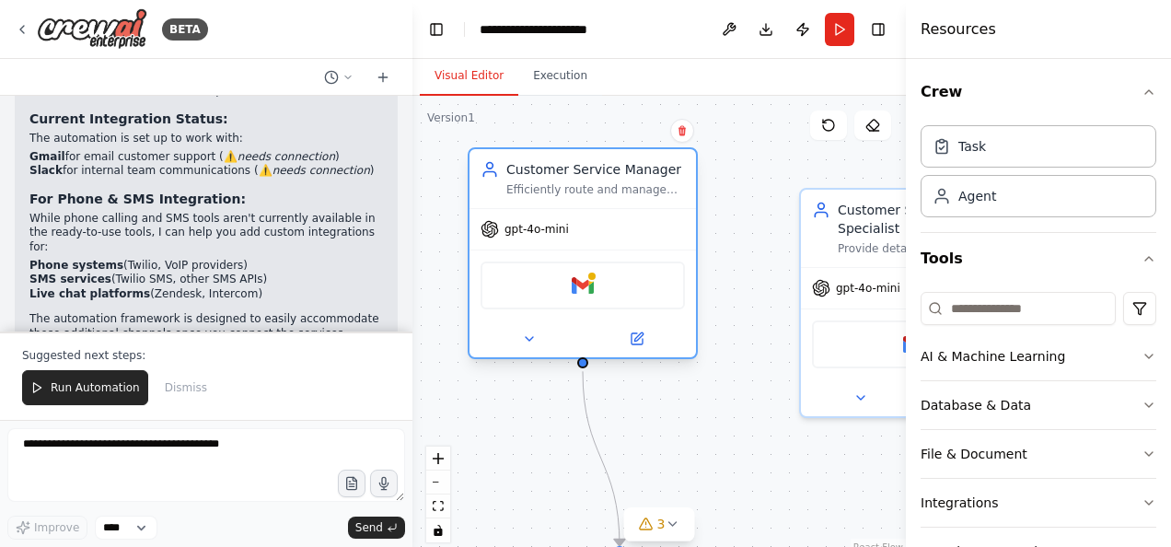
drag, startPoint x: 531, startPoint y: 267, endPoint x: 502, endPoint y: 235, distance: 43.7
click at [502, 235] on div "gpt-4o-mini" at bounding box center [525, 229] width 88 height 18
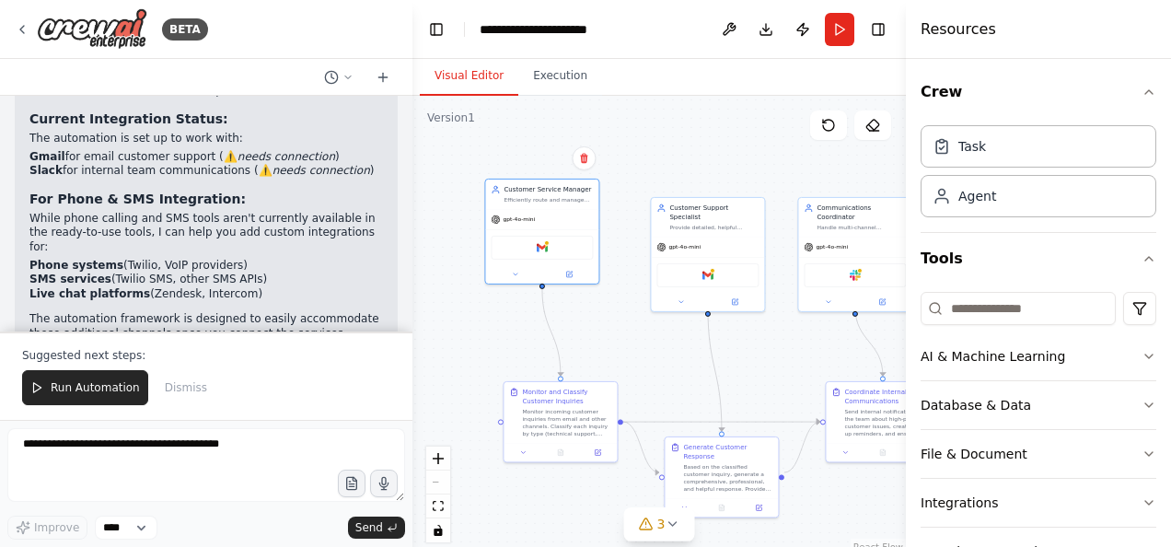
drag, startPoint x: 764, startPoint y: 221, endPoint x: 655, endPoint y: 122, distance: 146.6
click at [655, 122] on div ".deletable-edge-delete-btn { width: 20px; height: 20px; border: 0px solid #ffff…" at bounding box center [658, 326] width 493 height 460
click at [1142, 88] on icon "button" at bounding box center [1149, 92] width 15 height 15
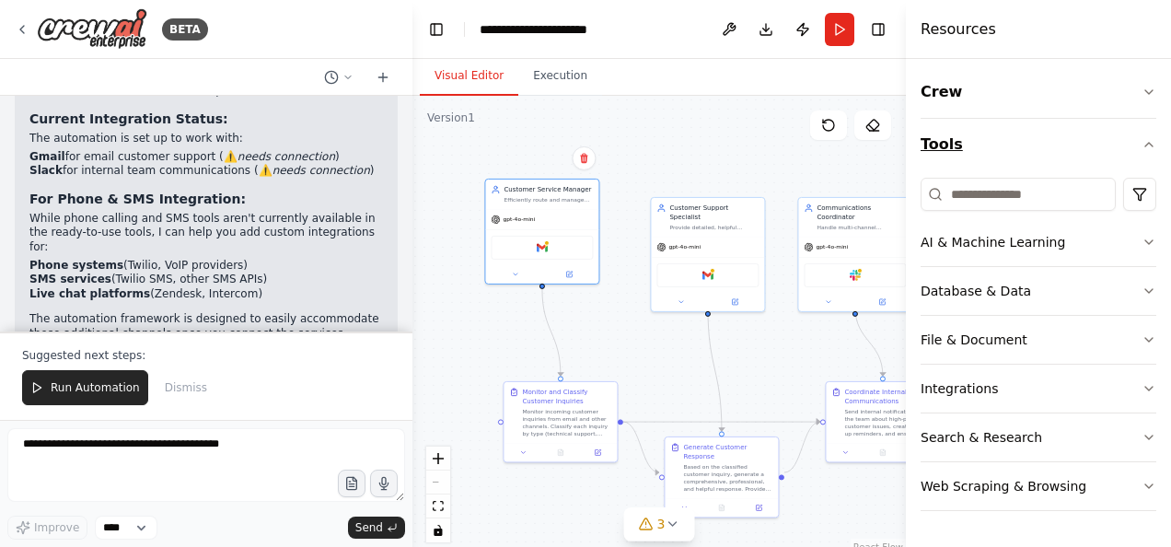
click at [1153, 142] on icon "button" at bounding box center [1149, 144] width 15 height 15
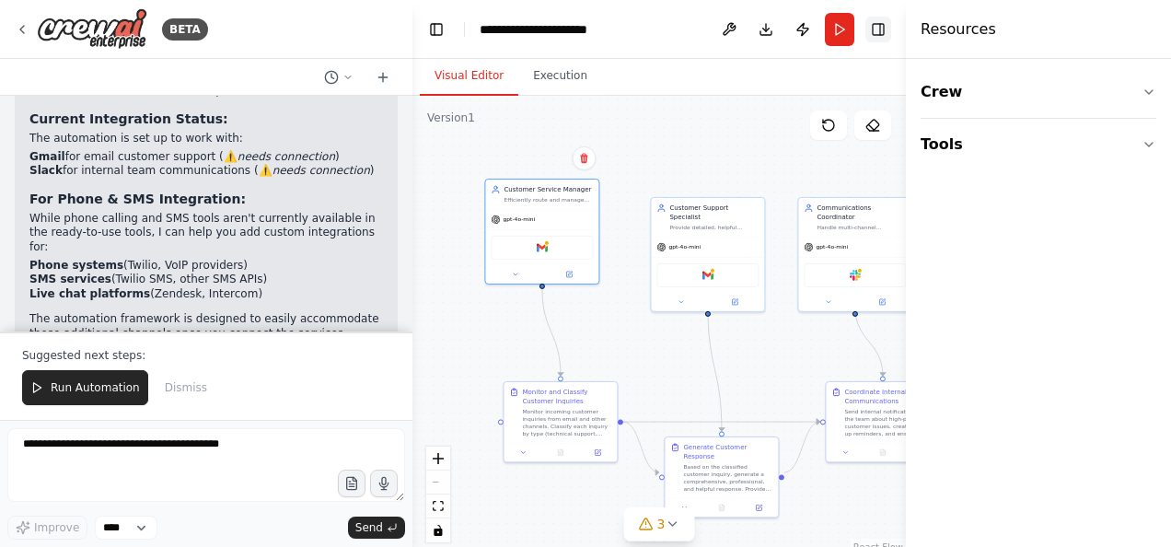
click at [885, 29] on button "Toggle Right Sidebar" at bounding box center [878, 30] width 26 height 26
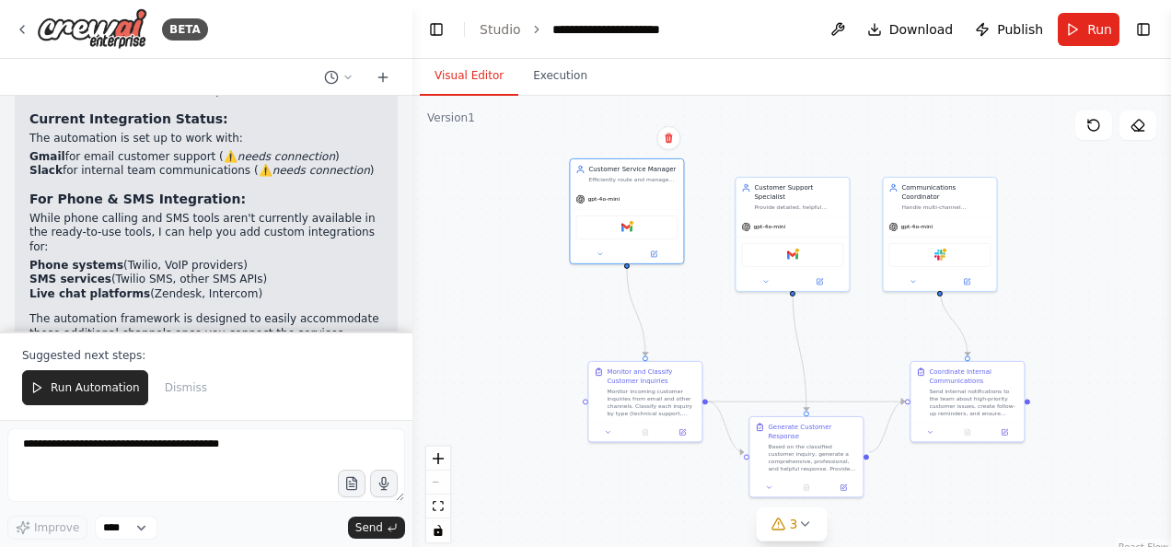
drag, startPoint x: 1081, startPoint y: 289, endPoint x: 1165, endPoint y: 302, distance: 84.8
click at [1165, 302] on div "BETA Hello! I'm the CrewAI assistant. What kind of automation do you want to bu…" at bounding box center [585, 273] width 1171 height 547
click at [543, 81] on button "Execution" at bounding box center [560, 76] width 84 height 39
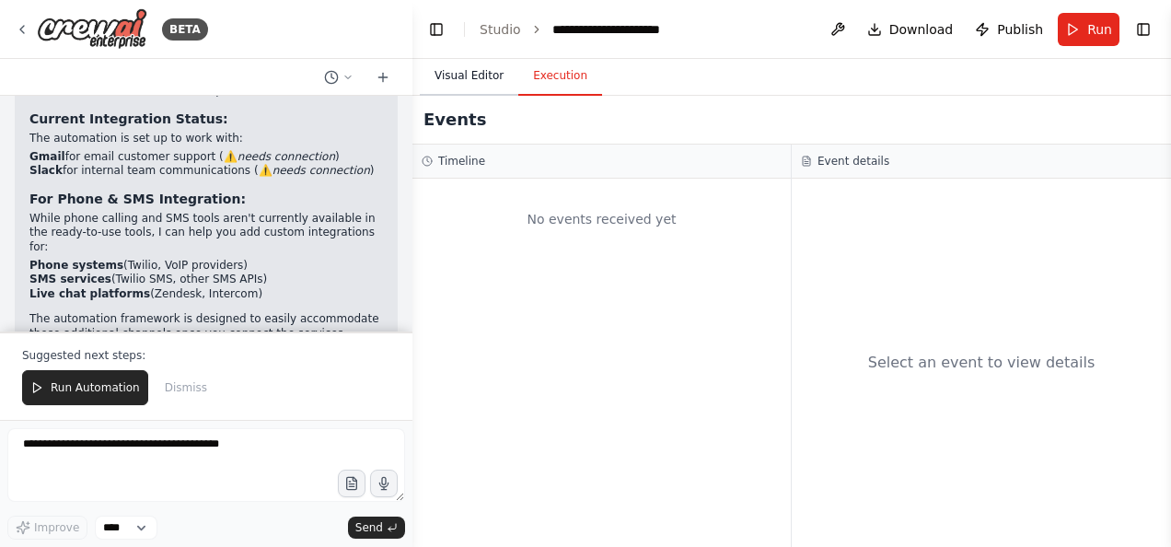
click at [466, 72] on button "Visual Editor" at bounding box center [469, 76] width 99 height 39
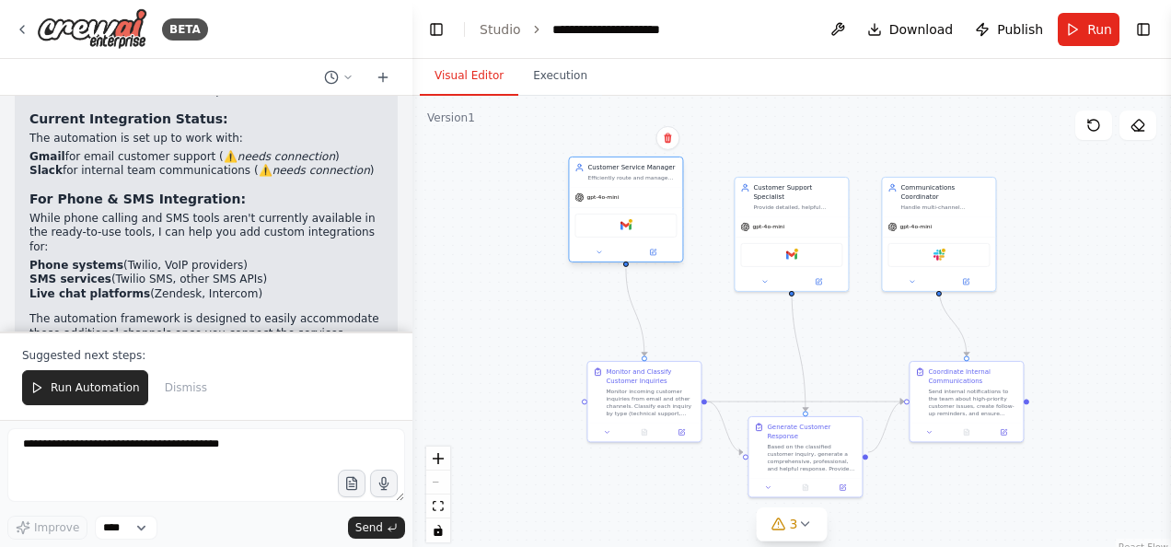
click at [617, 179] on div "Efficiently route and manage customer inquiries across multiple channels (email…" at bounding box center [631, 177] width 89 height 7
drag, startPoint x: 31, startPoint y: 260, endPoint x: 83, endPoint y: 262, distance: 51.6
click at [71, 363] on li "Connect the Gmail and Slack integrations?" at bounding box center [206, 370] width 354 height 15
drag, startPoint x: 83, startPoint y: 262, endPoint x: 133, endPoint y: 258, distance: 49.9
click at [133, 363] on li "Connect the Gmail and Slack integrations?" at bounding box center [206, 370] width 354 height 15
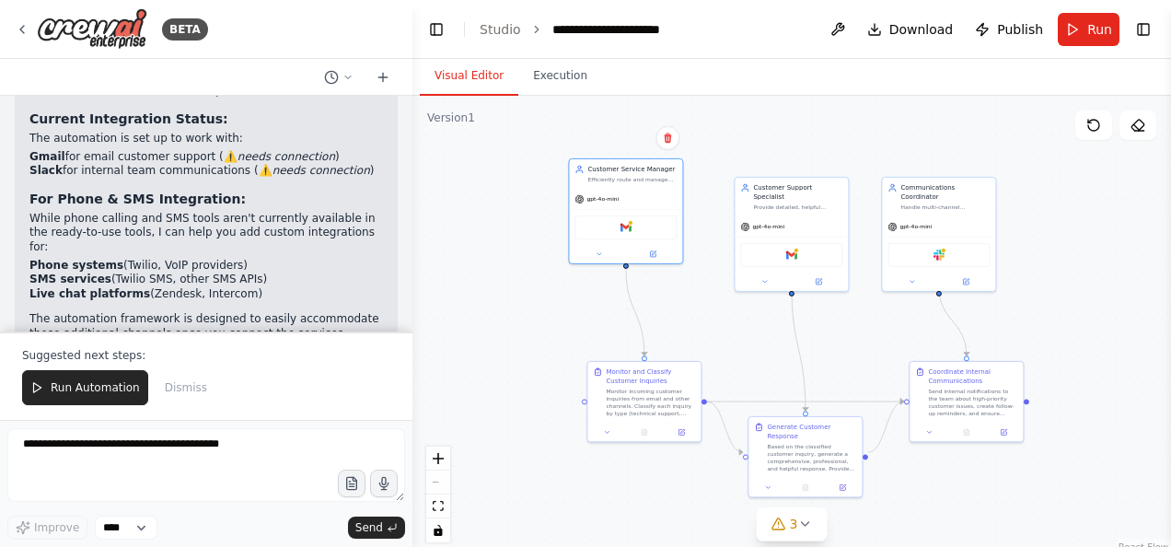
drag, startPoint x: 133, startPoint y: 258, endPoint x: 71, endPoint y: 258, distance: 61.7
click at [88, 363] on li "Connect the Gmail and Slack integrations?" at bounding box center [206, 370] width 354 height 15
click at [31, 363] on li "Connect the Gmail and Slack integrations?" at bounding box center [206, 370] width 354 height 15
drag, startPoint x: 31, startPoint y: 258, endPoint x: 53, endPoint y: 260, distance: 22.2
click at [46, 363] on li "Connect the Gmail and Slack integrations?" at bounding box center [206, 370] width 354 height 15
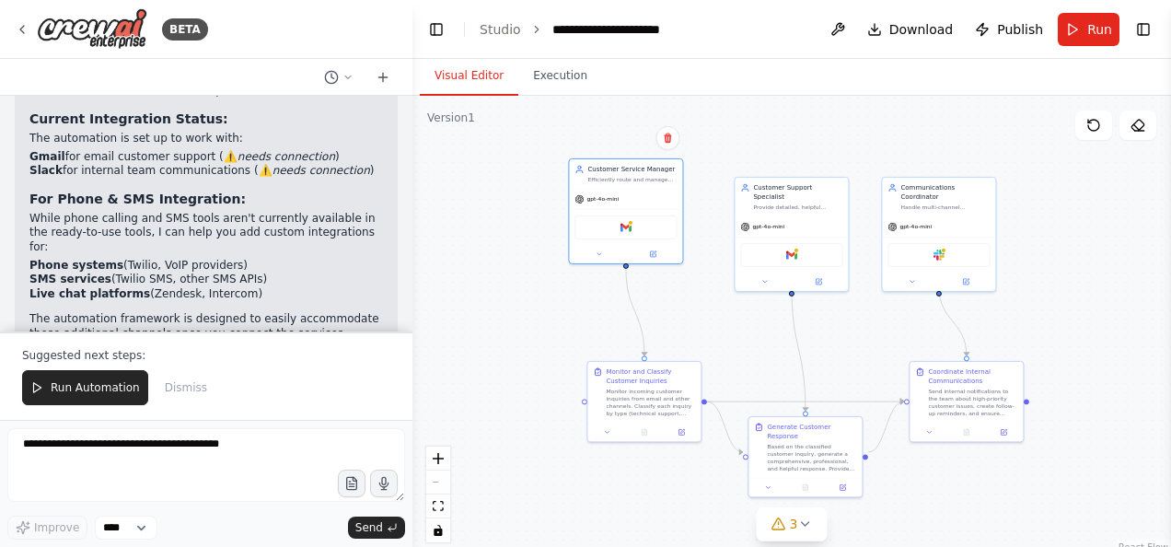
click at [78, 363] on li "Connect the Gmail and Slack integrations?" at bounding box center [206, 370] width 354 height 15
drag, startPoint x: 78, startPoint y: 261, endPoint x: 35, endPoint y: 254, distance: 43.7
click at [35, 363] on li "Connect the Gmail and Slack integrations?" at bounding box center [206, 370] width 354 height 15
click at [30, 363] on li "Connect the Gmail and Slack integrations?" at bounding box center [206, 370] width 354 height 15
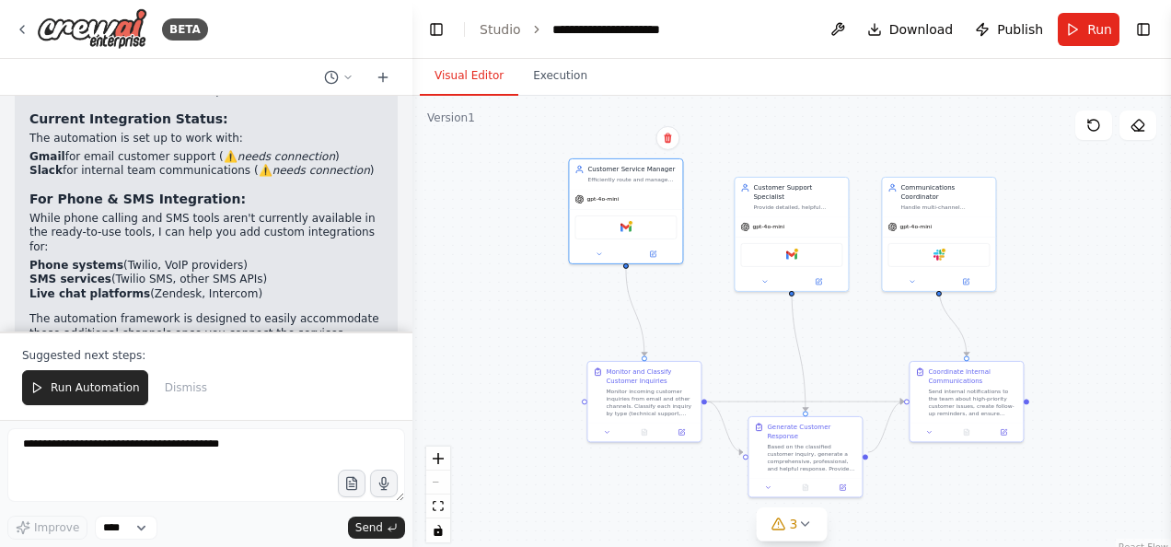
click at [30, 363] on li "Connect the Gmail and Slack integrations?" at bounding box center [206, 370] width 354 height 15
drag, startPoint x: 30, startPoint y: 256, endPoint x: 75, endPoint y: 260, distance: 45.3
click at [75, 363] on li "Connect the Gmail and Slack integrations?" at bounding box center [206, 370] width 354 height 15
click at [77, 363] on li "Connect the Gmail and Slack integrations?" at bounding box center [206, 370] width 354 height 15
click at [112, 363] on li "Connect the Gmail and Slack integrations?" at bounding box center [206, 370] width 354 height 15
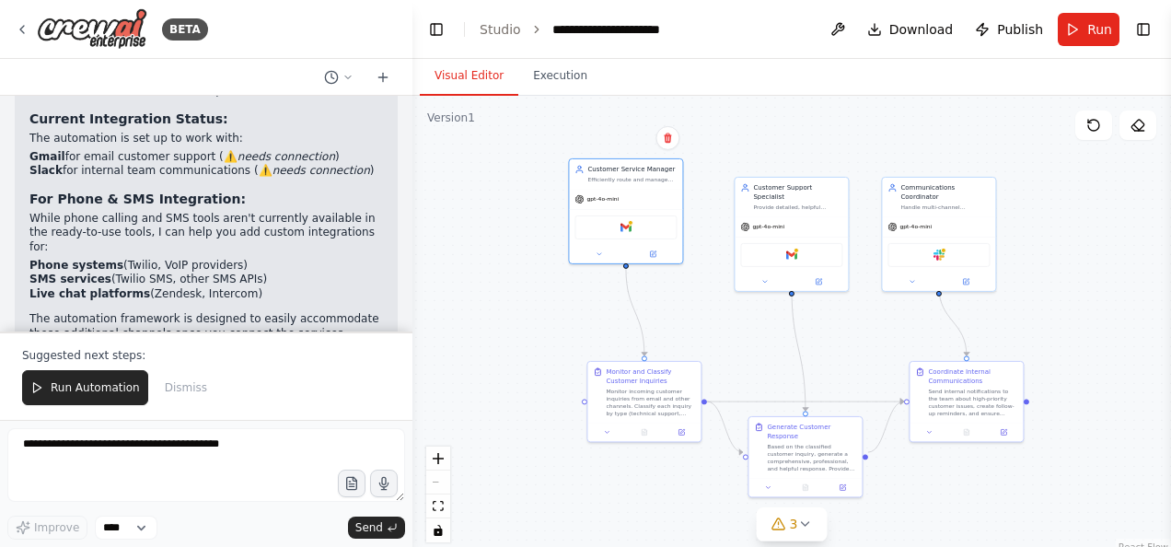
click at [129, 363] on li "Connect the Gmail and Slack integrations?" at bounding box center [206, 370] width 354 height 15
click at [163, 345] on p "Would you like me to help you:" at bounding box center [206, 352] width 354 height 15
drag, startPoint x: 163, startPoint y: 237, endPoint x: 131, endPoint y: 259, distance: 39.1
click at [131, 363] on li "Connect the Gmail and Slack integrations?" at bounding box center [206, 370] width 354 height 15
drag, startPoint x: 120, startPoint y: 261, endPoint x: 29, endPoint y: 259, distance: 91.2
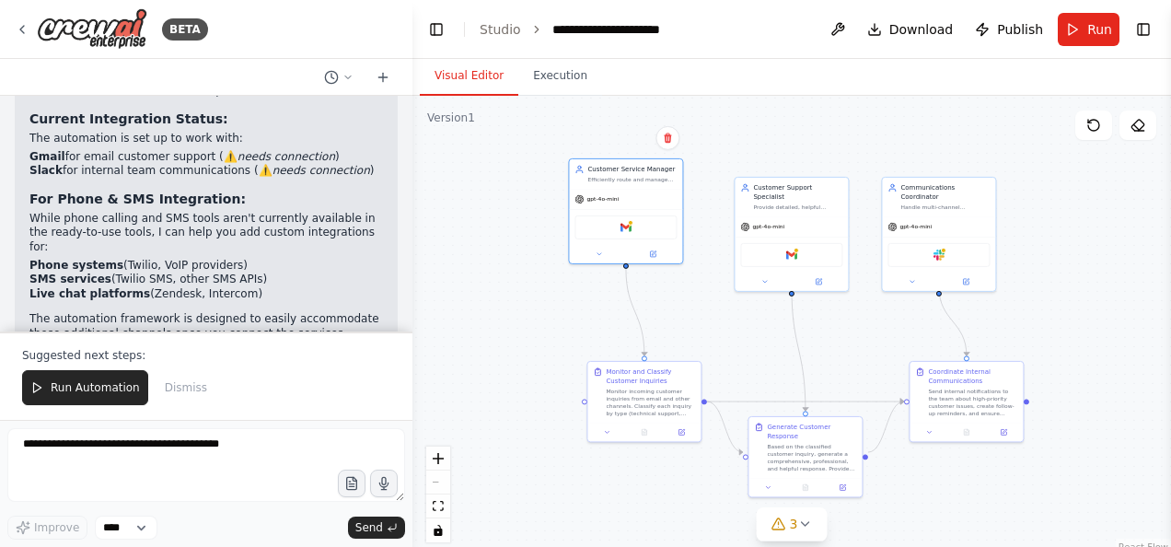
click at [29, 259] on div "Perfect! I've created your AI Customer Service Hub automation. Here's what I've…" at bounding box center [206, 117] width 383 height 624
copy li "Connect the Gmail"
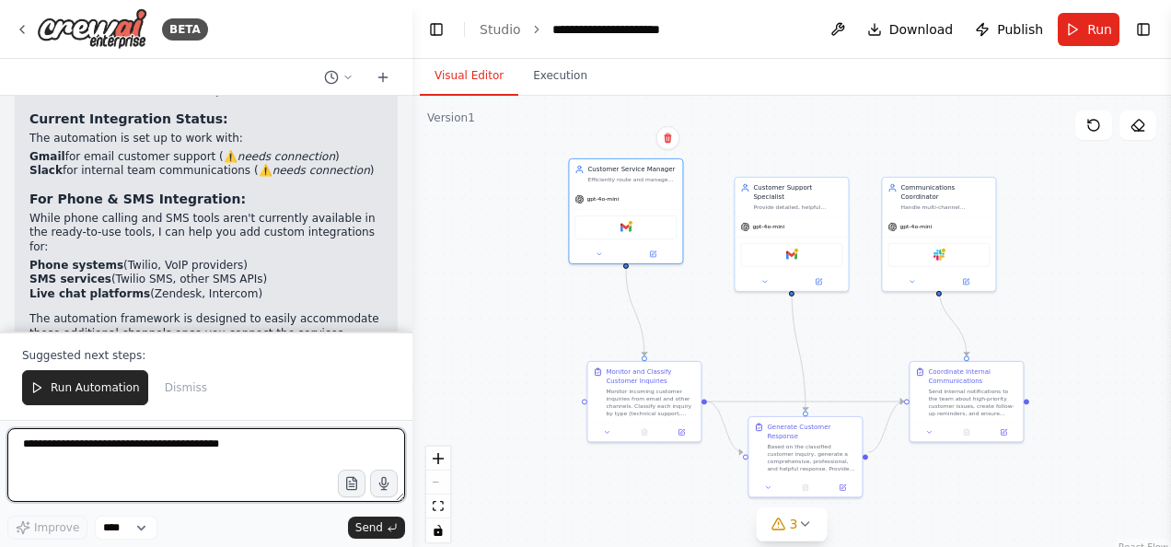
click at [92, 465] on textarea at bounding box center [206, 465] width 398 height 74
paste textarea "**********"
type textarea "**********"
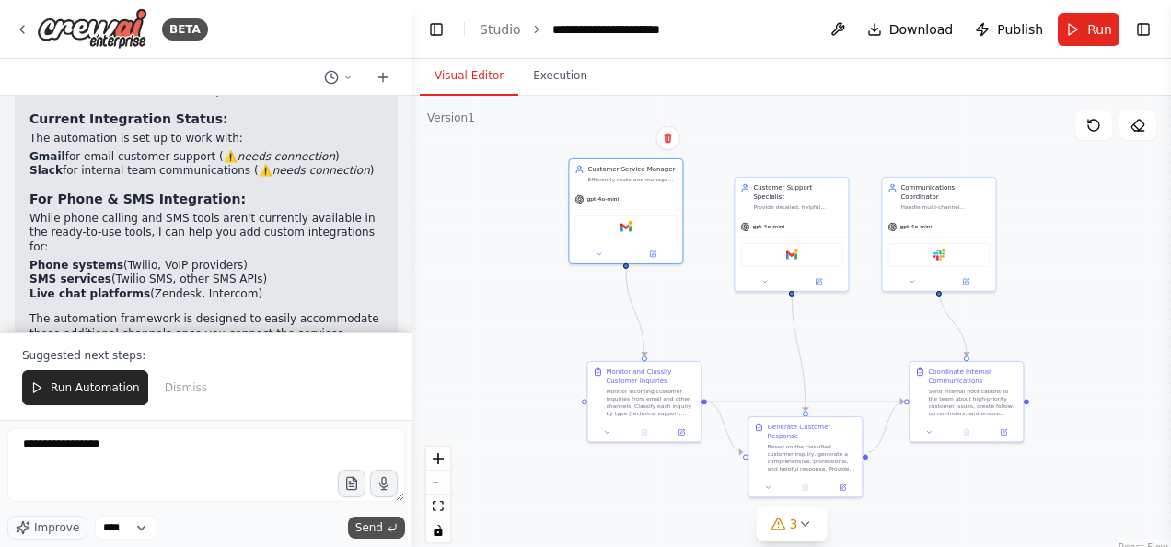
click at [359, 526] on span "Send" at bounding box center [369, 527] width 28 height 15
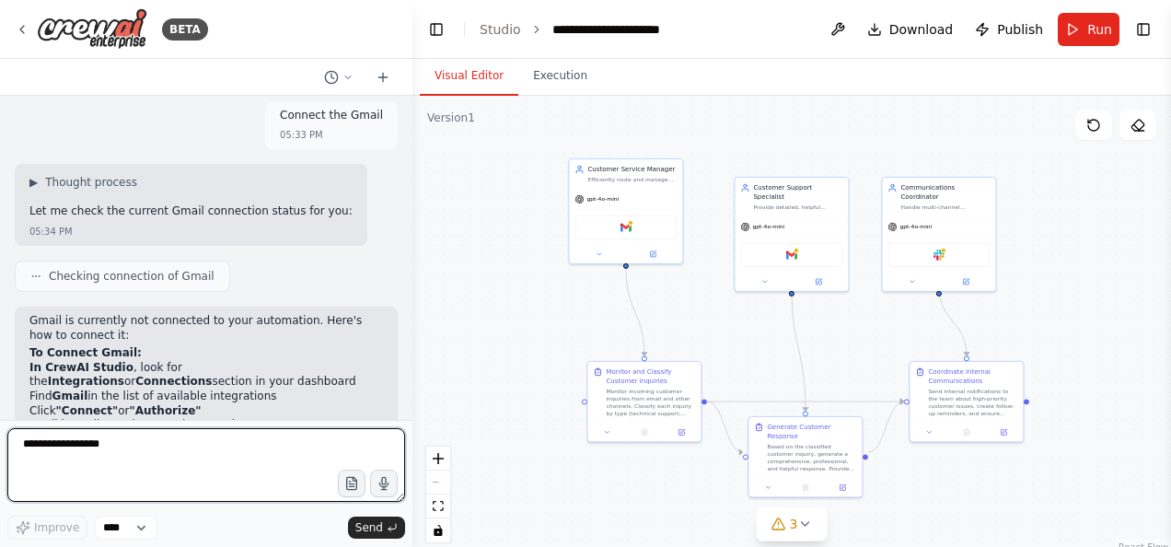
scroll to position [2151, 0]
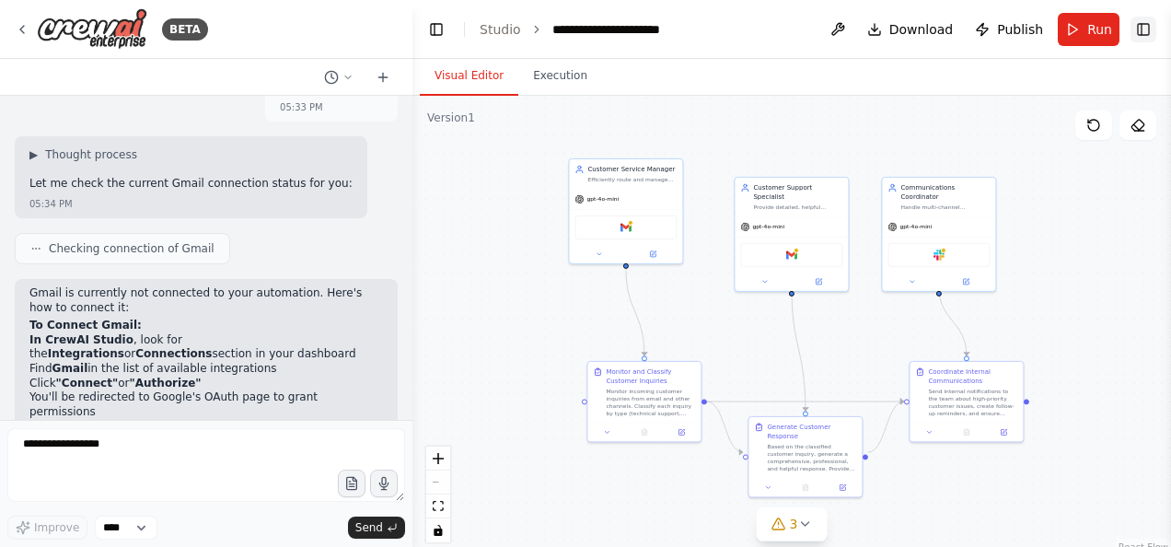
click at [1150, 28] on button "Toggle Right Sidebar" at bounding box center [1144, 30] width 26 height 26
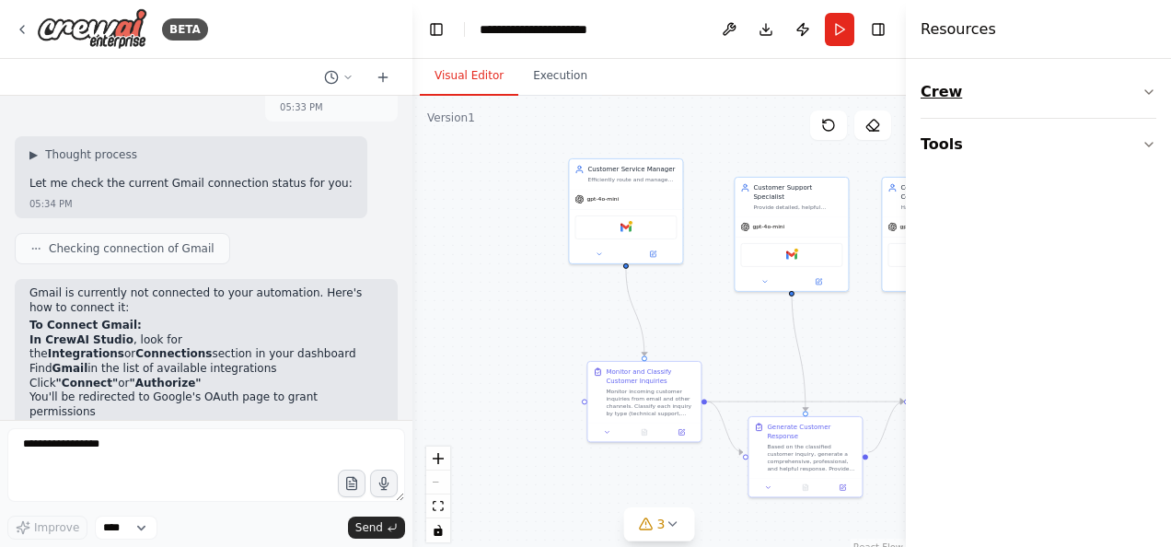
click at [1117, 98] on button "Crew" at bounding box center [1039, 92] width 236 height 52
click at [1157, 263] on div "Crew Task Agent Tools" at bounding box center [1038, 303] width 265 height 488
click at [1157, 262] on div "Crew Task Agent Tools" at bounding box center [1038, 303] width 265 height 488
click at [1156, 262] on div "Crew Task Agent Tools" at bounding box center [1038, 303] width 265 height 488
click at [1149, 260] on icon "button" at bounding box center [1149, 258] width 15 height 15
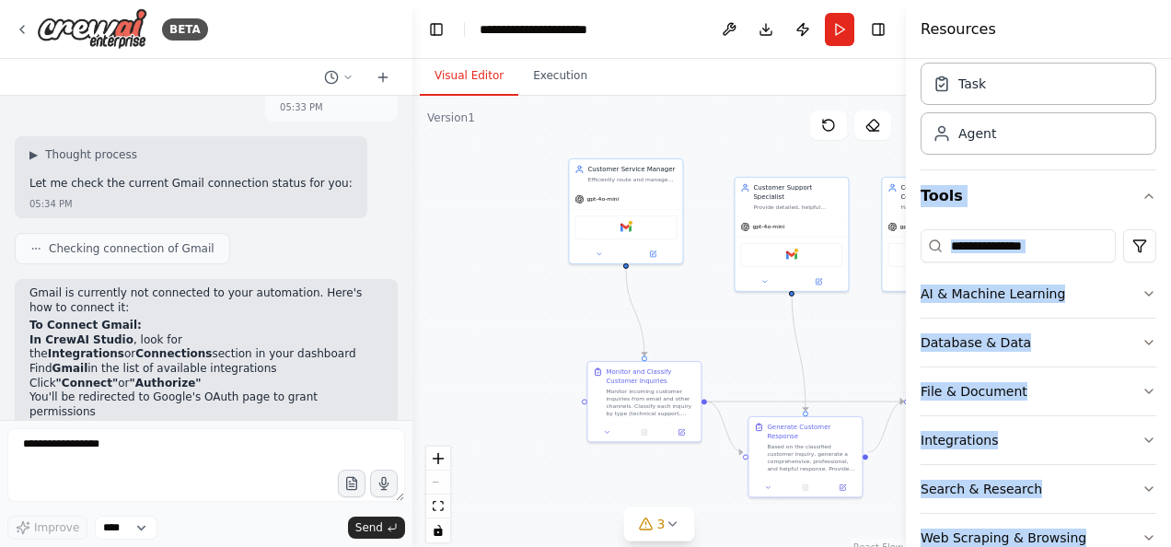
scroll to position [92, 0]
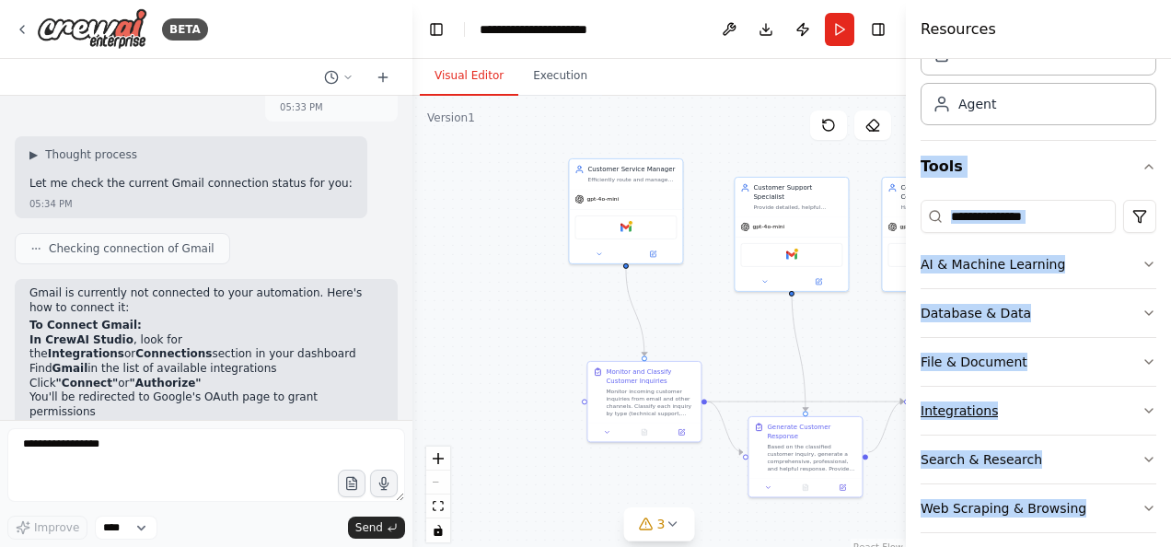
click at [1075, 408] on button "Integrations" at bounding box center [1039, 411] width 236 height 48
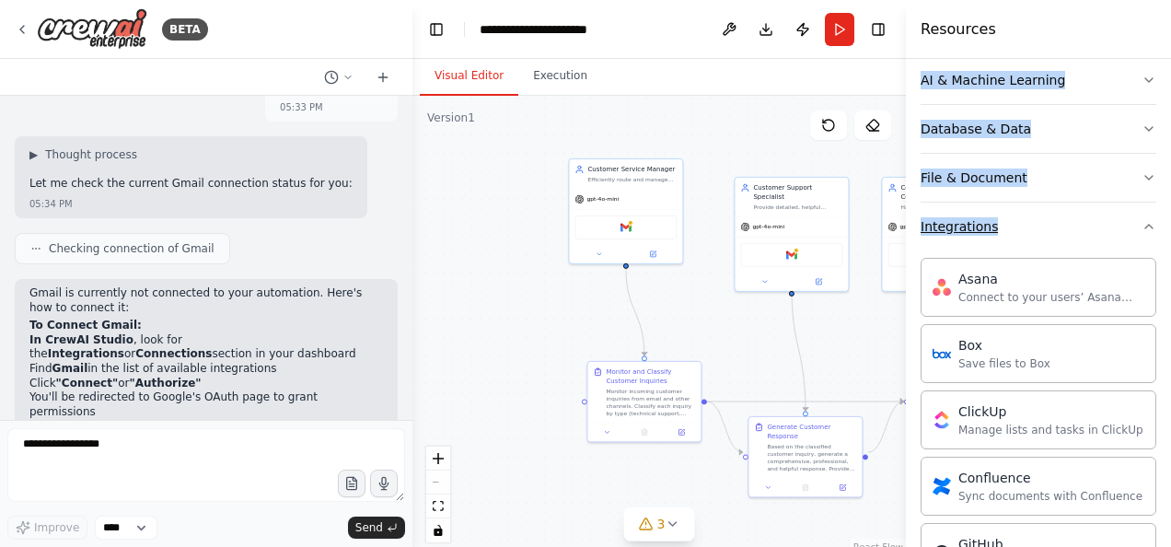
scroll to position [368, 0]
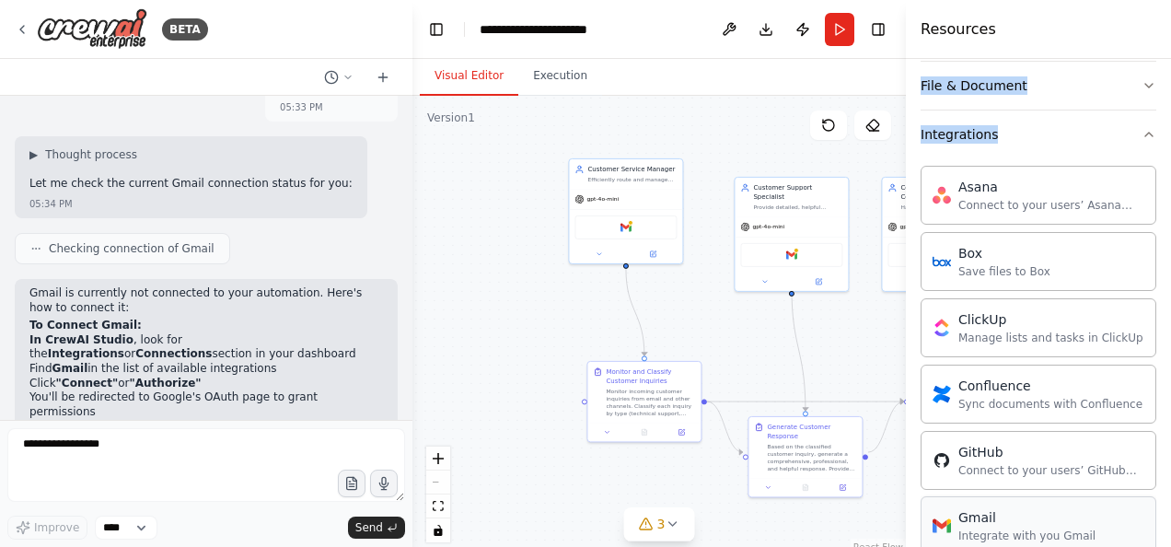
click at [1040, 516] on div "Gmail" at bounding box center [1026, 517] width 137 height 18
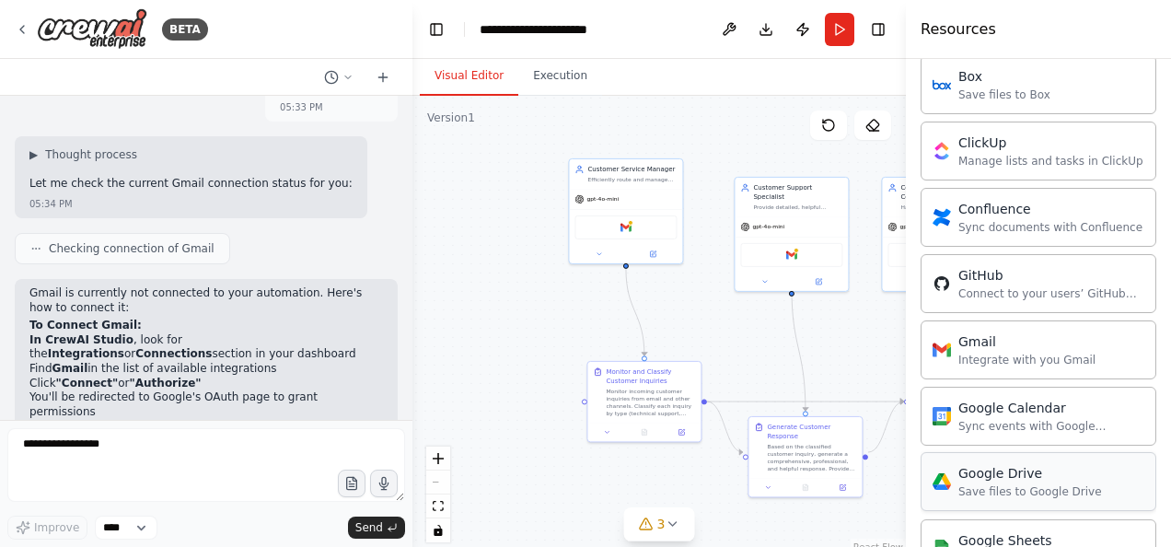
scroll to position [552, 0]
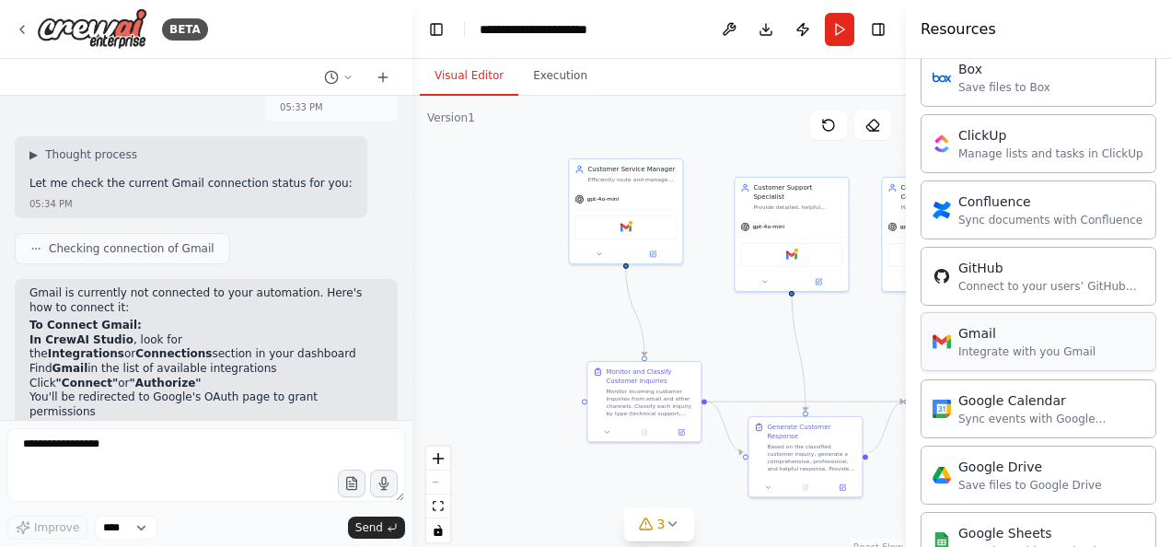
click at [981, 344] on div "Integrate with you Gmail" at bounding box center [1026, 351] width 137 height 15
click at [978, 335] on div "Gmail" at bounding box center [1026, 333] width 137 height 18
drag, startPoint x: 978, startPoint y: 335, endPoint x: 980, endPoint y: 344, distance: 9.4
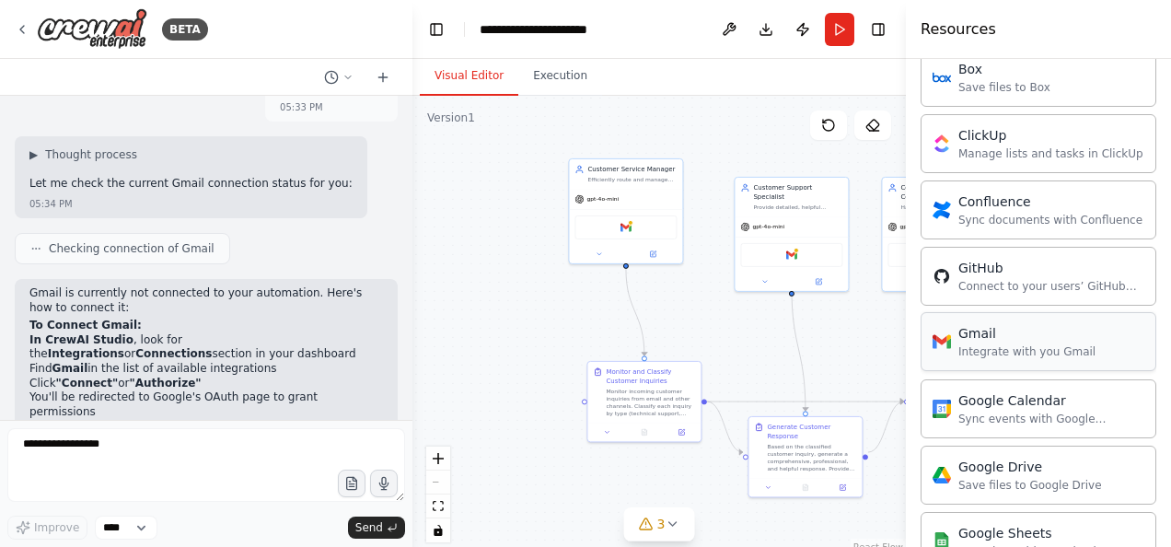
click at [980, 344] on div "Integrate with you Gmail" at bounding box center [1026, 351] width 137 height 15
click at [980, 352] on div "Integrate with you Gmail" at bounding box center [1026, 351] width 137 height 15
click at [980, 351] on div "Integrate with you Gmail" at bounding box center [1026, 351] width 137 height 15
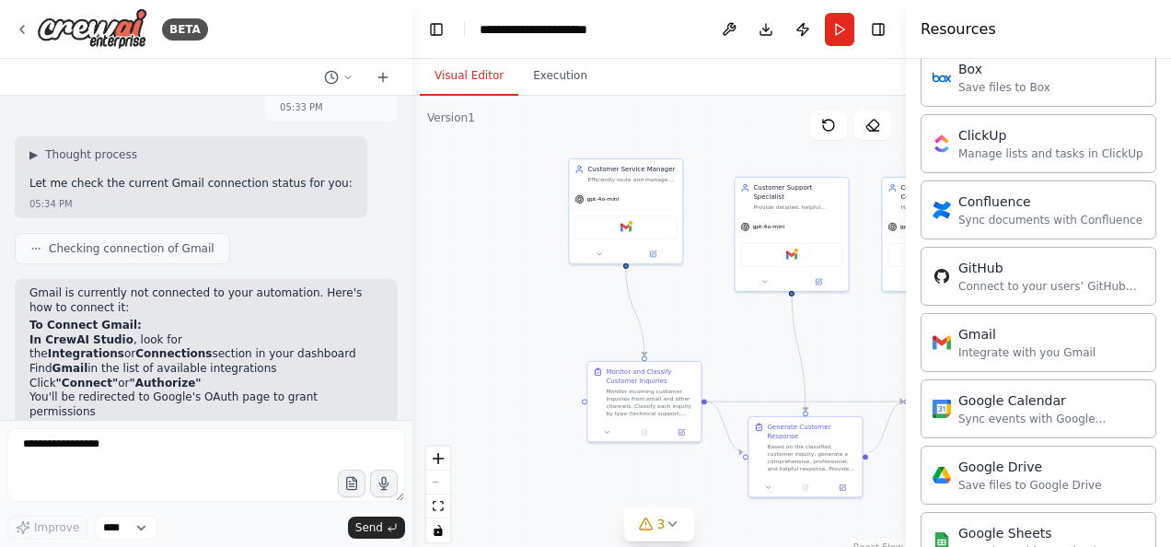
drag, startPoint x: 980, startPoint y: 351, endPoint x: 861, endPoint y: 334, distance: 120.8
click at [861, 334] on div "BETA Hello! I'm the CrewAI assistant. What kind of automation do you want to bu…" at bounding box center [585, 273] width 1171 height 547
click at [861, 334] on div ".deletable-edge-delete-btn { width: 20px; height: 20px; border: 0px solid #ffff…" at bounding box center [658, 326] width 493 height 460
click at [803, 341] on div ".deletable-edge-delete-btn { width: 20px; height: 20px; border: 0px solid #ffff…" at bounding box center [658, 326] width 493 height 460
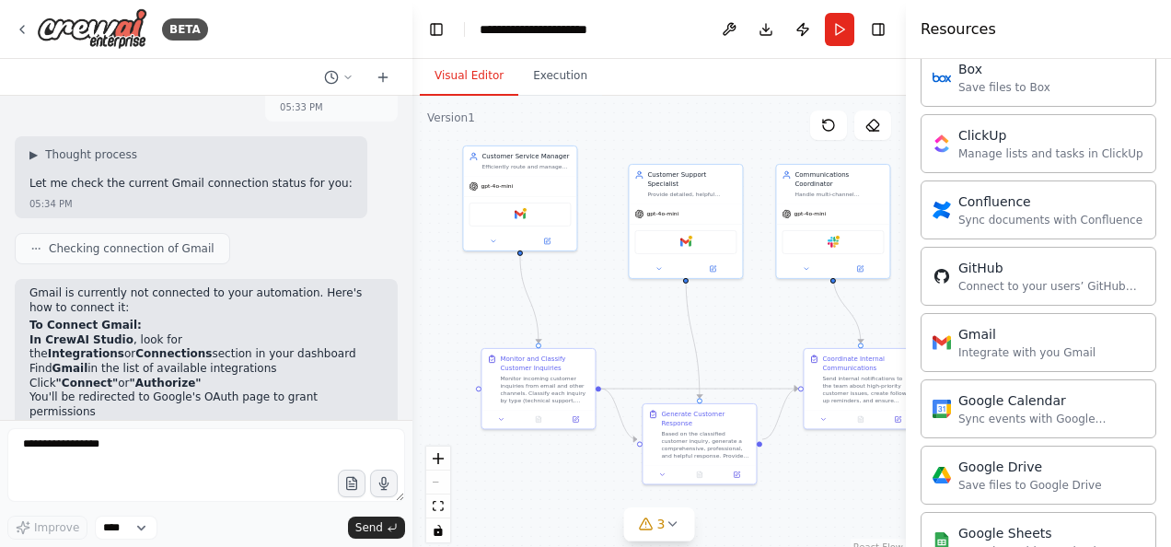
drag, startPoint x: 803, startPoint y: 341, endPoint x: 702, endPoint y: 331, distance: 101.7
click at [699, 330] on div ".deletable-edge-delete-btn { width: 20px; height: 20px; border: 0px solid #ffff…" at bounding box center [658, 326] width 493 height 460
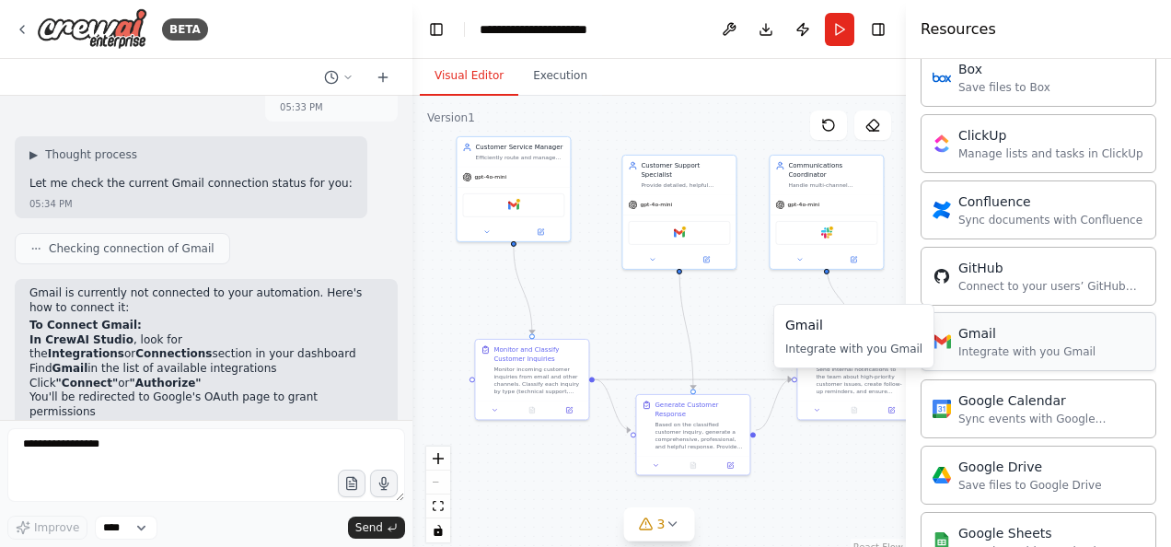
click at [1052, 344] on div "Integrate with you Gmail" at bounding box center [1026, 351] width 137 height 15
click at [802, 254] on icon at bounding box center [799, 257] width 7 height 7
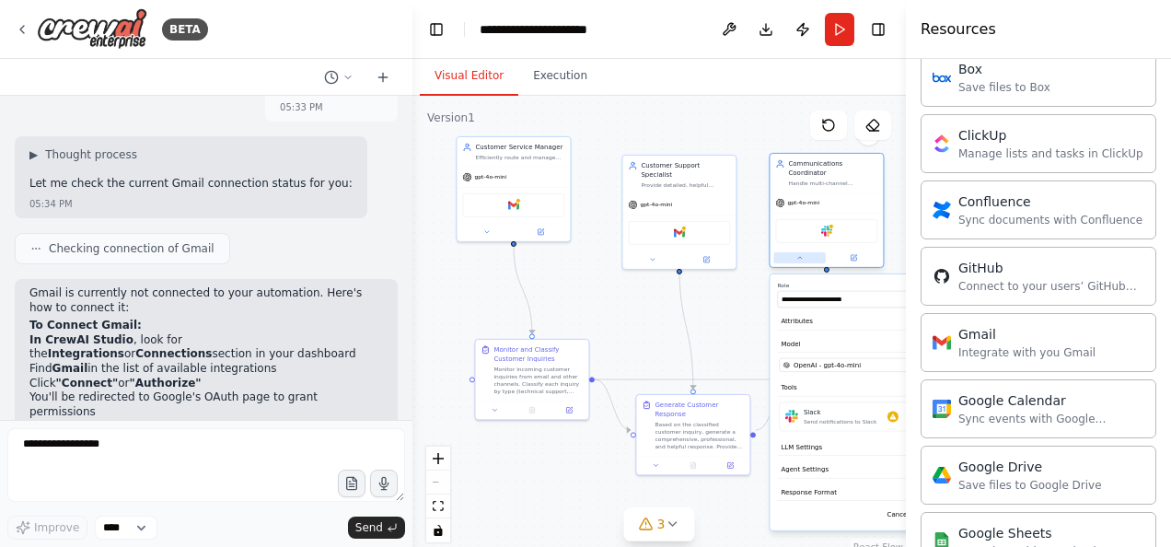
click at [802, 254] on icon at bounding box center [799, 257] width 7 height 7
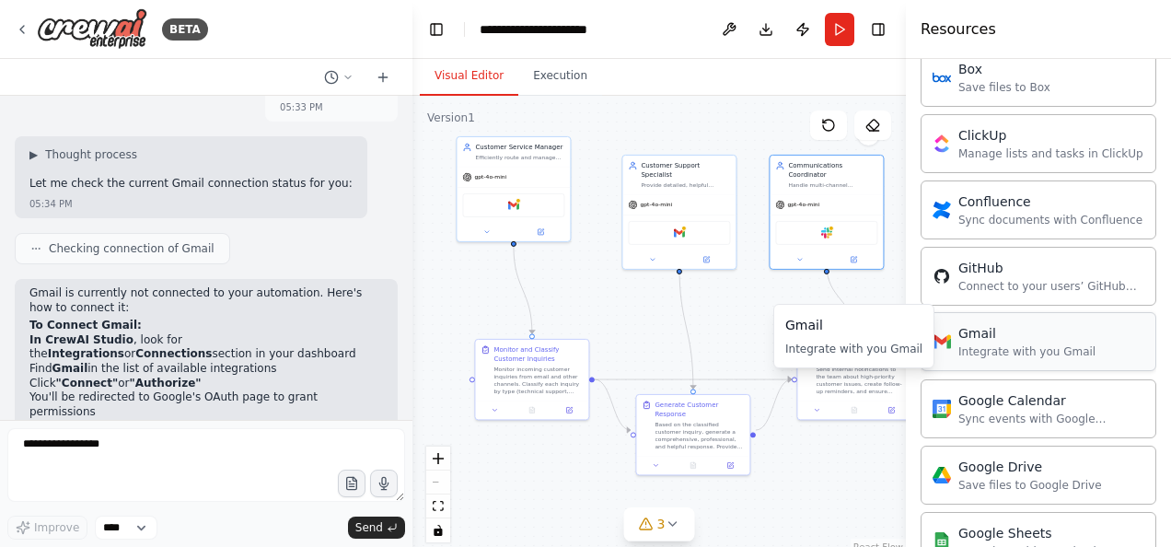
click at [1022, 348] on div "Integrate with you Gmail" at bounding box center [1026, 351] width 137 height 15
drag, startPoint x: 1022, startPoint y: 348, endPoint x: 992, endPoint y: 343, distance: 30.7
click at [998, 344] on div "Integrate with you Gmail" at bounding box center [1026, 351] width 137 height 15
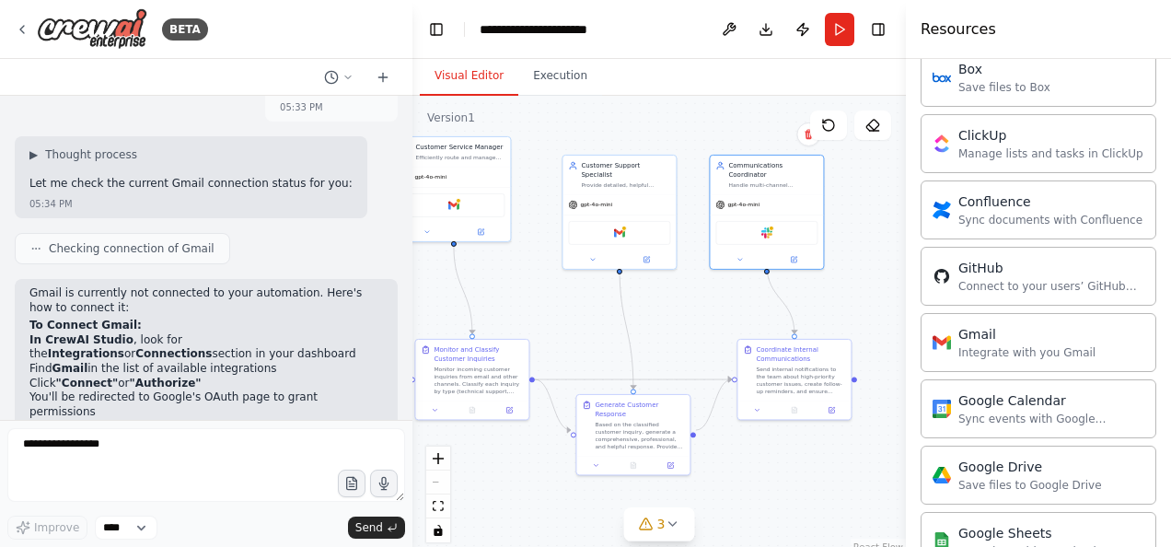
drag, startPoint x: 787, startPoint y: 296, endPoint x: 725, endPoint y: 295, distance: 61.7
click at [725, 295] on div ".deletable-edge-delete-btn { width: 20px; height: 20px; border: 0px solid #ffff…" at bounding box center [658, 326] width 493 height 460
click at [1051, 330] on div "Gmail" at bounding box center [1026, 333] width 137 height 18
